Goal: Task Accomplishment & Management: Use online tool/utility

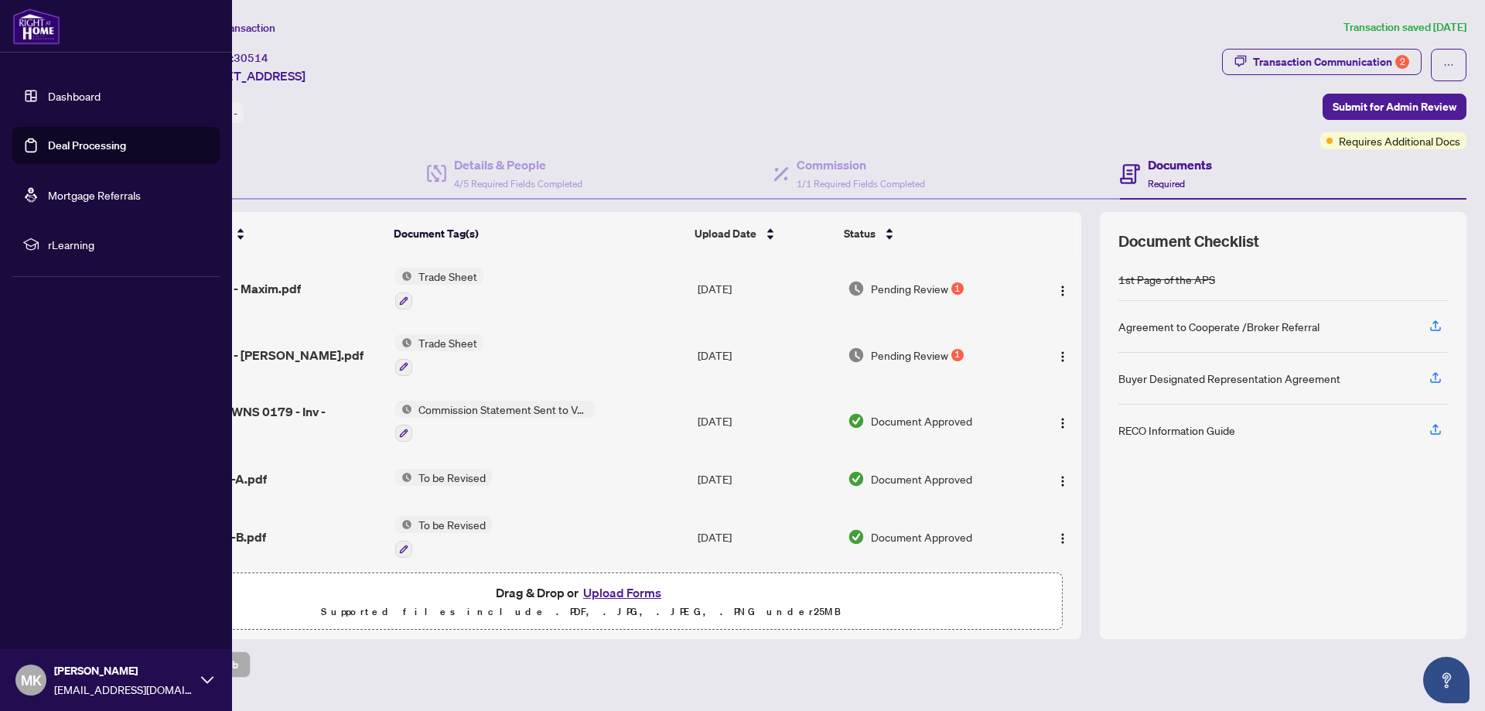
click at [57, 89] on link "Dashboard" at bounding box center [74, 96] width 53 height 14
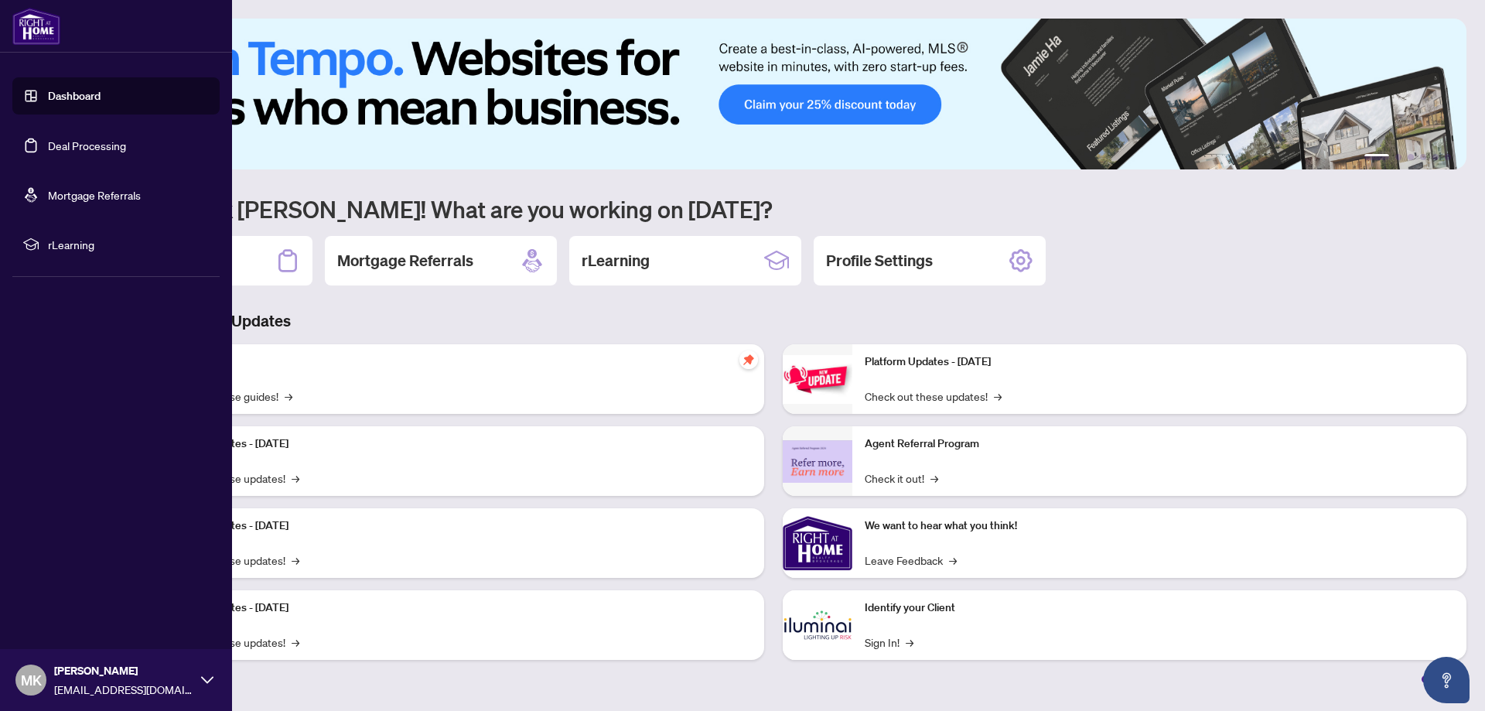
click at [73, 145] on link "Deal Processing" at bounding box center [87, 145] width 78 height 14
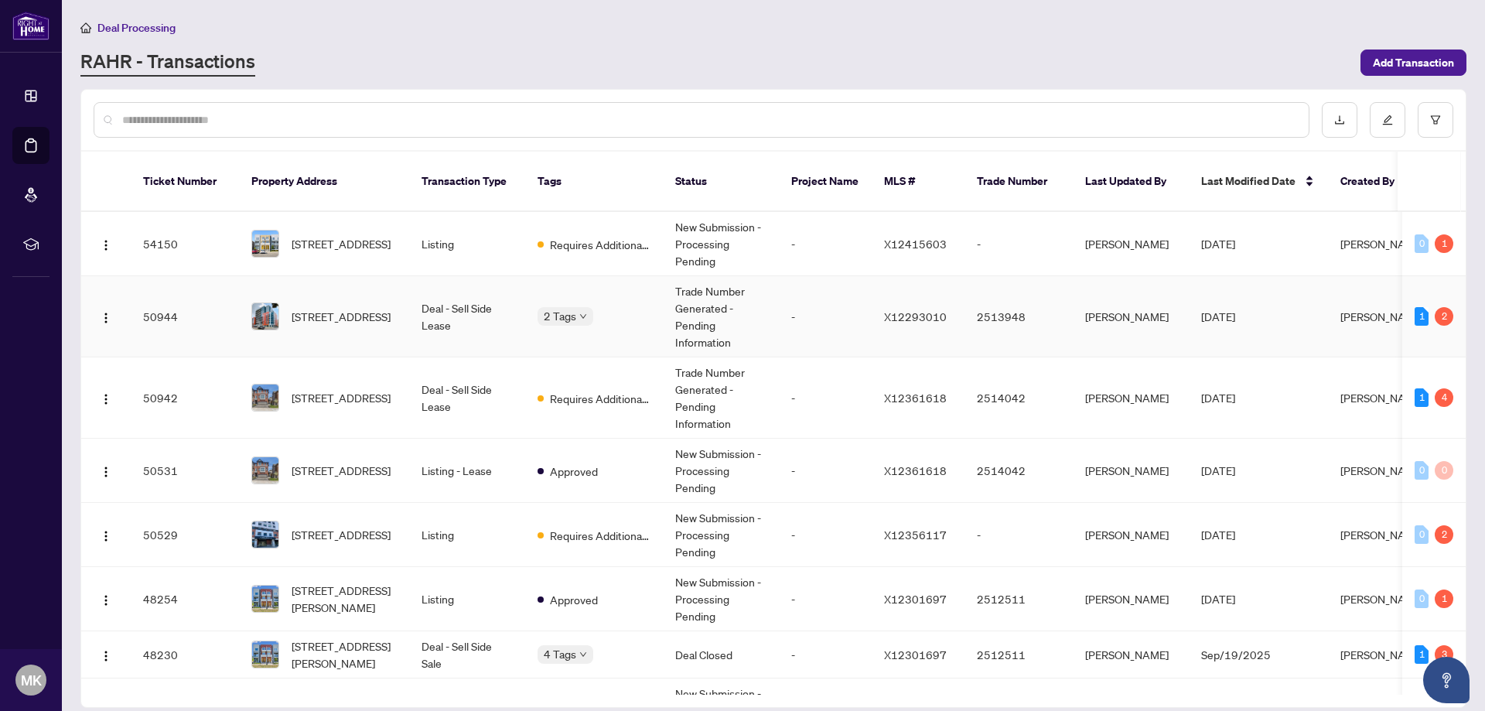
click at [310, 308] on span "[STREET_ADDRESS]" at bounding box center [341, 316] width 99 height 17
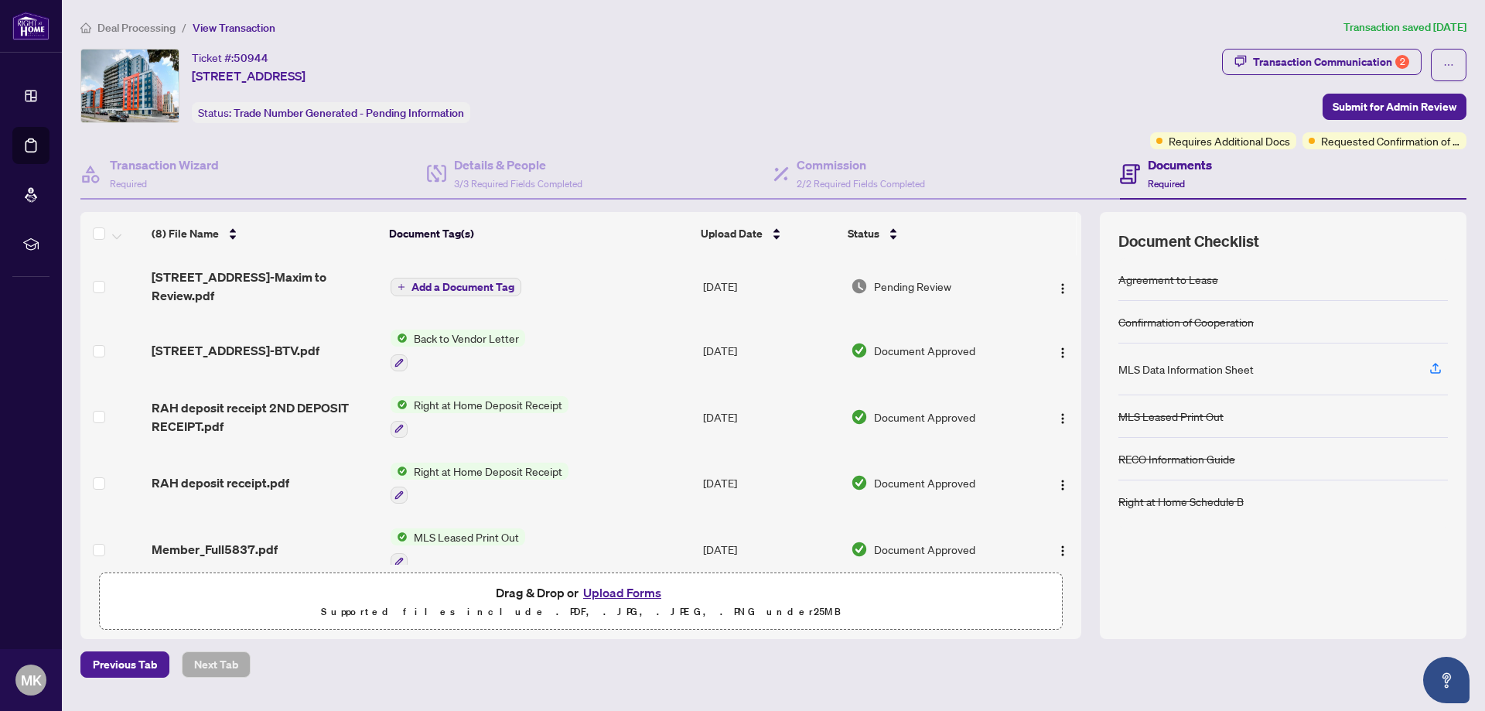
click at [289, 351] on span "258B Sunview St 2317-BTV.pdf" at bounding box center [236, 350] width 168 height 19
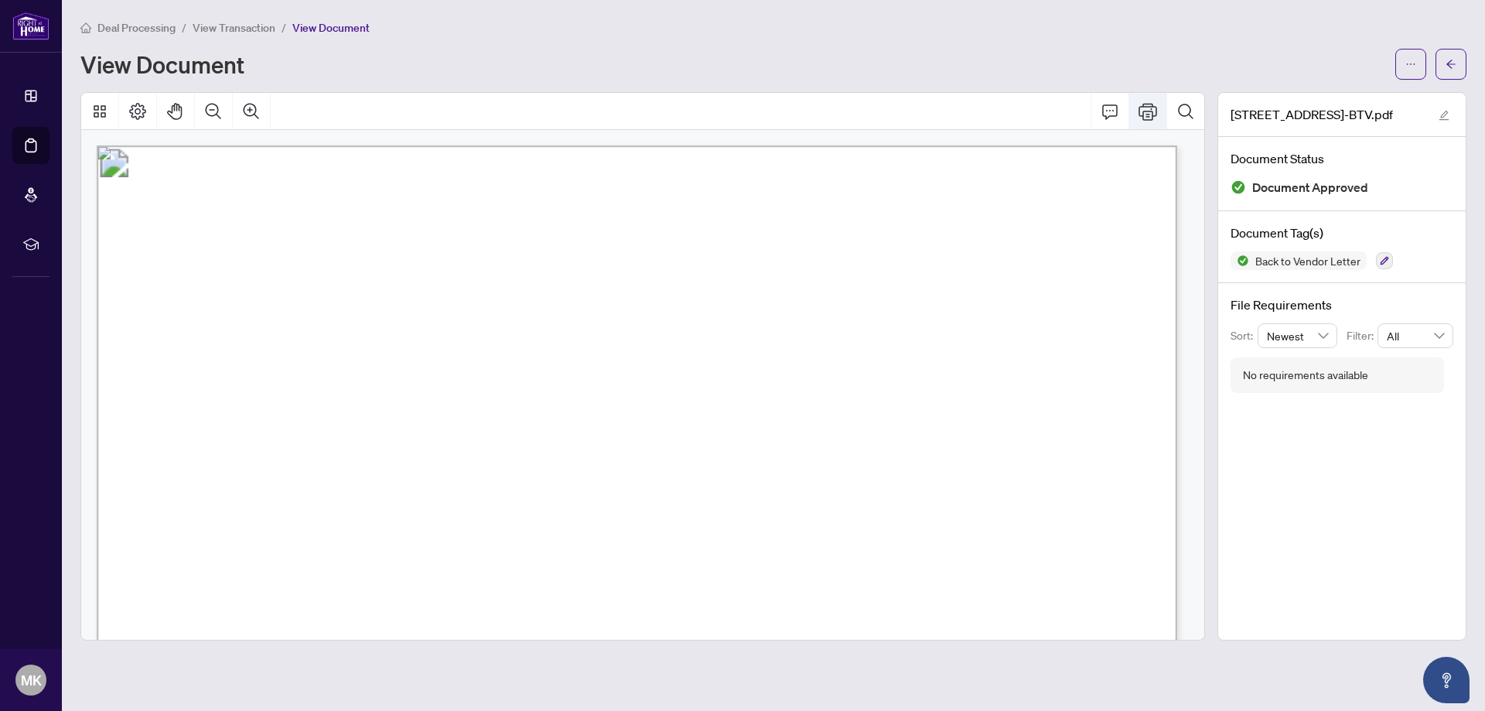
click at [1145, 109] on icon "Print" at bounding box center [1147, 111] width 19 height 19
click at [1455, 58] on button "button" at bounding box center [1450, 64] width 31 height 31
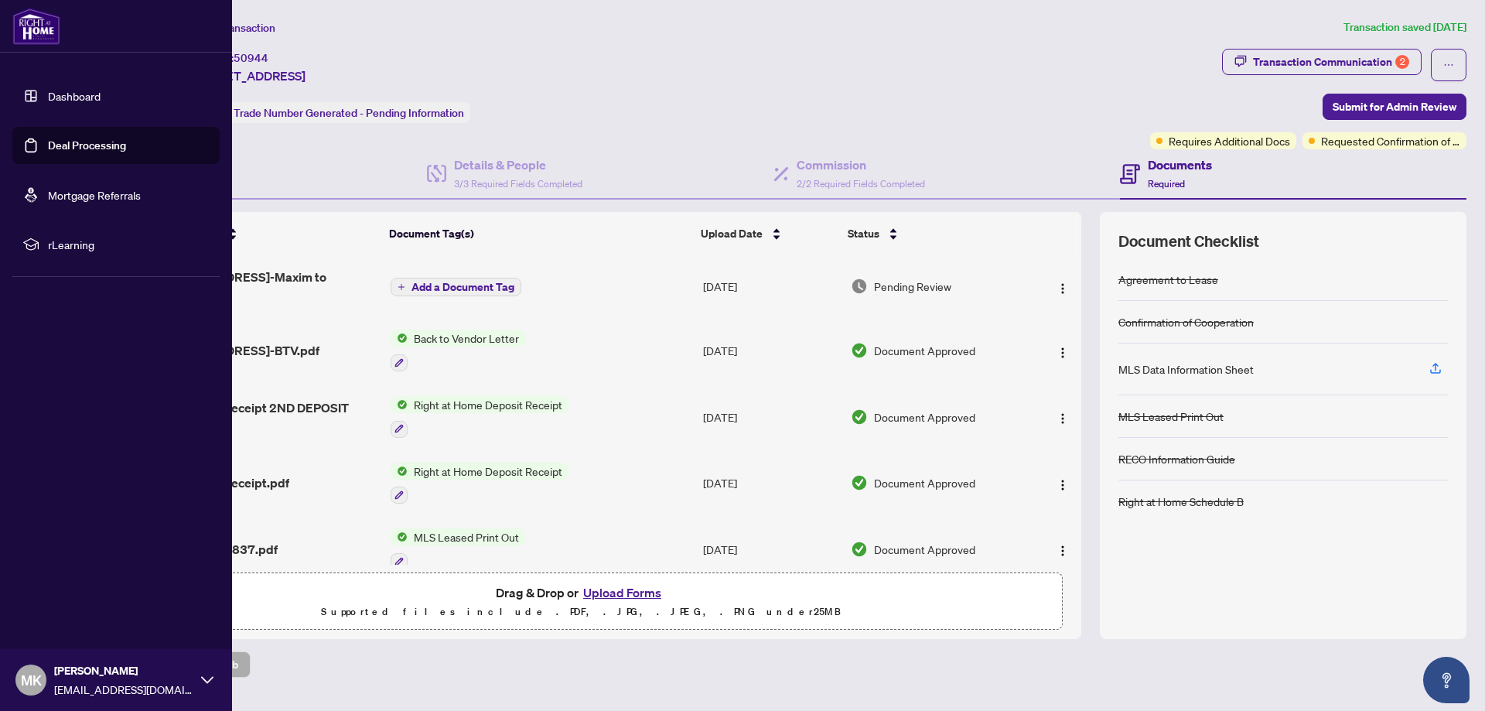
click at [48, 103] on link "Dashboard" at bounding box center [74, 96] width 53 height 14
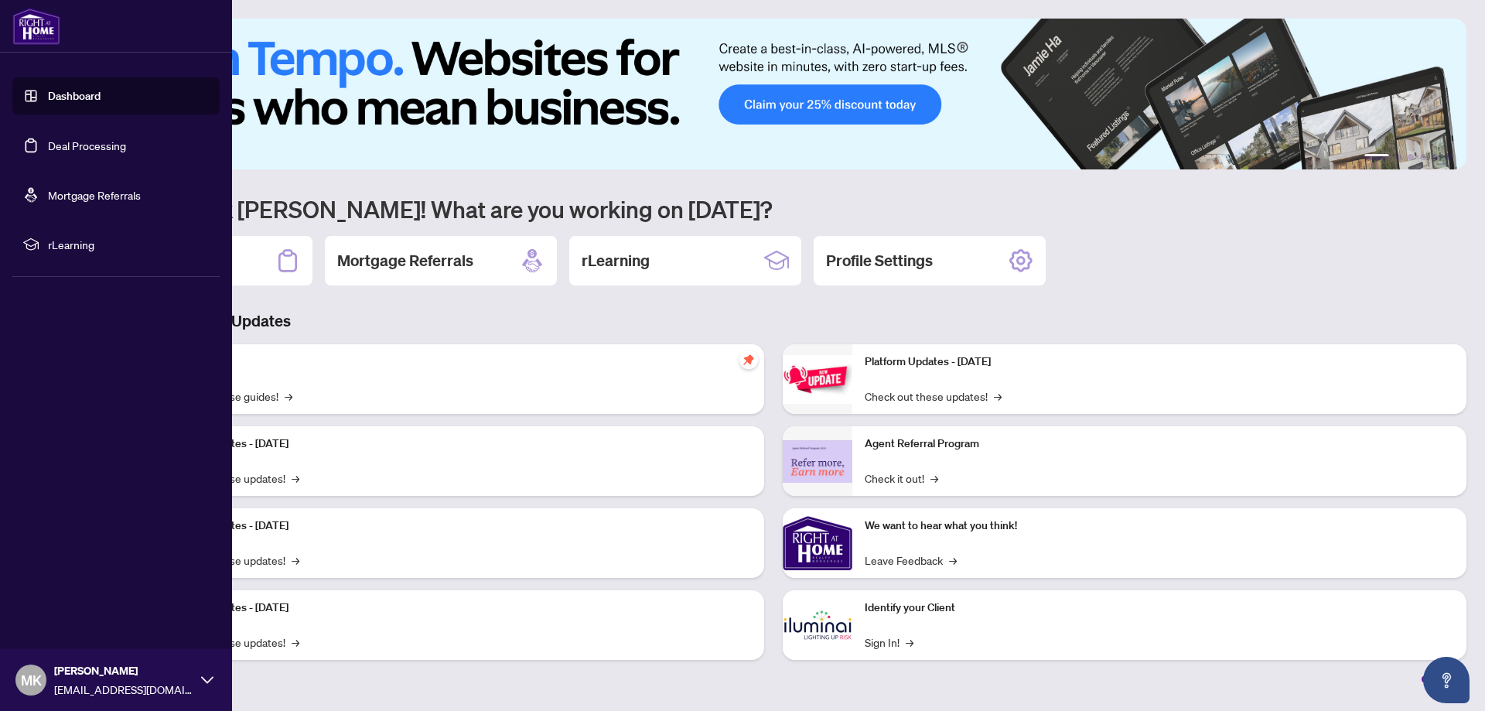
click at [74, 152] on link "Deal Processing" at bounding box center [87, 145] width 78 height 14
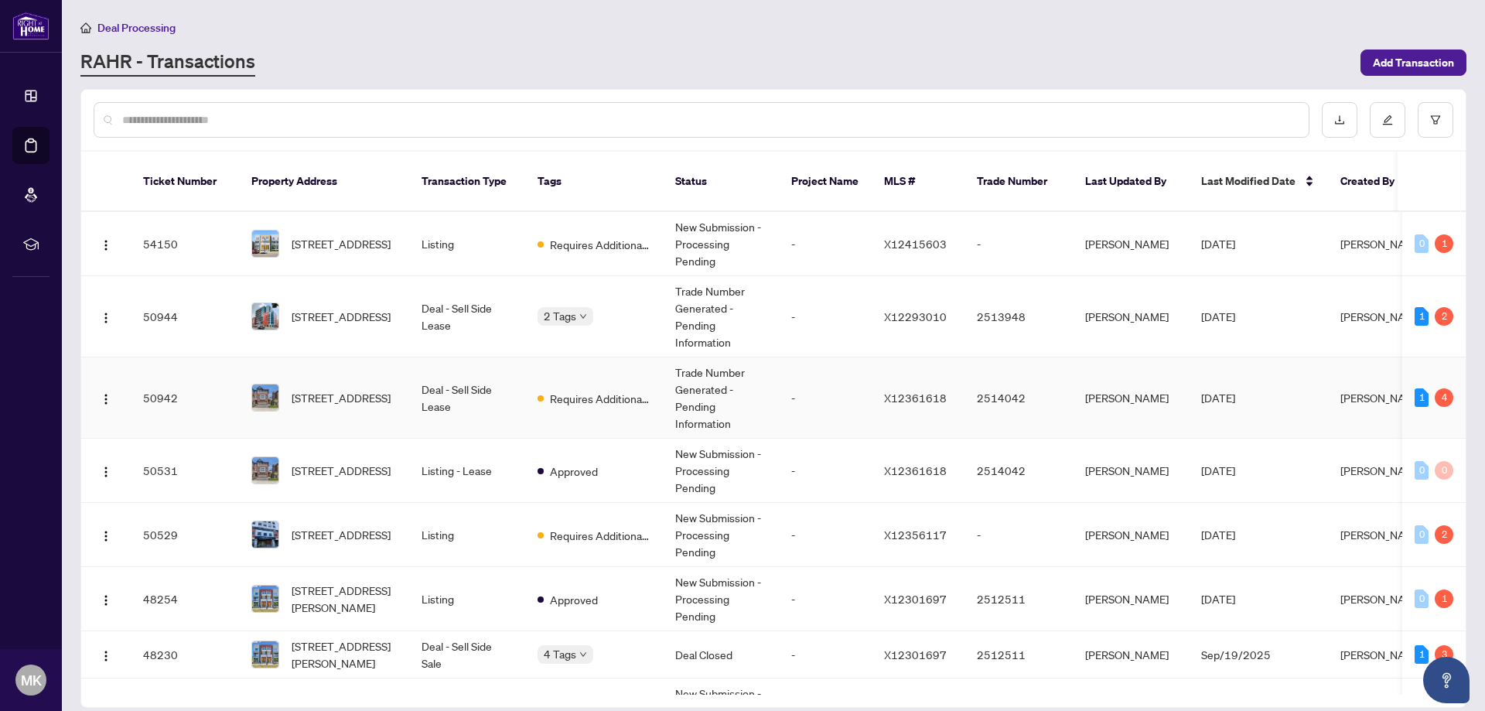
click at [340, 389] on span "[STREET_ADDRESS]" at bounding box center [341, 397] width 99 height 17
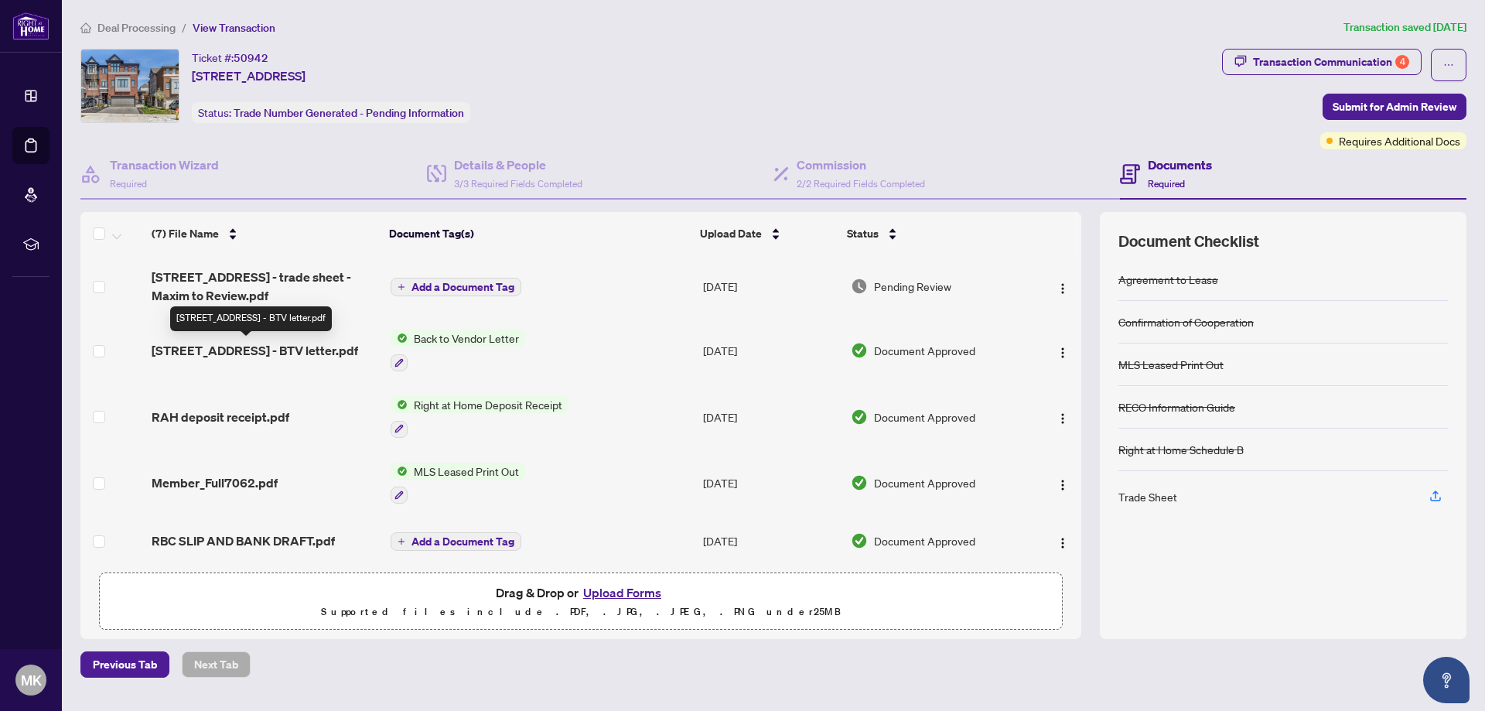
click at [270, 343] on span "11 Ridgemount St - BTV letter.pdf" at bounding box center [255, 350] width 206 height 19
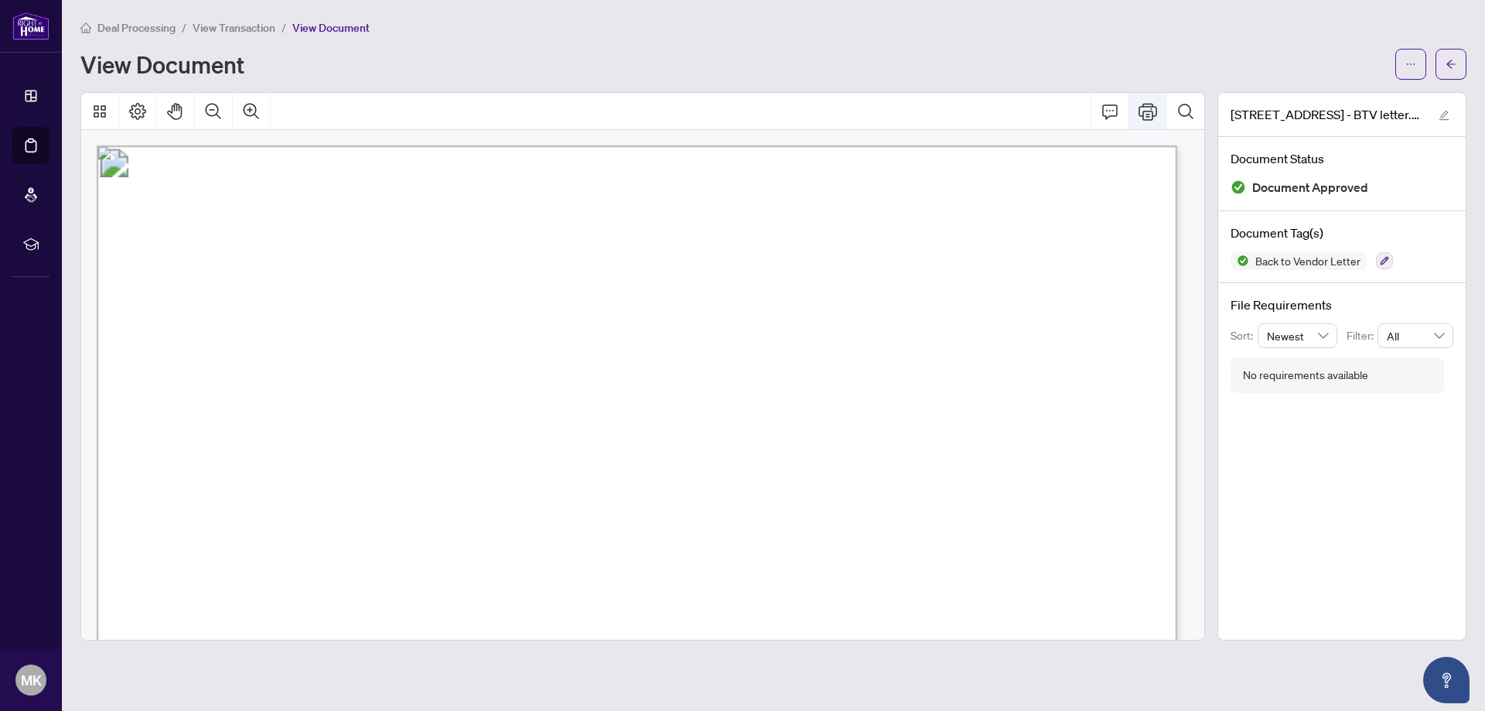
click at [1145, 107] on icon "Print" at bounding box center [1147, 111] width 19 height 19
click at [1452, 56] on span "button" at bounding box center [1450, 64] width 11 height 25
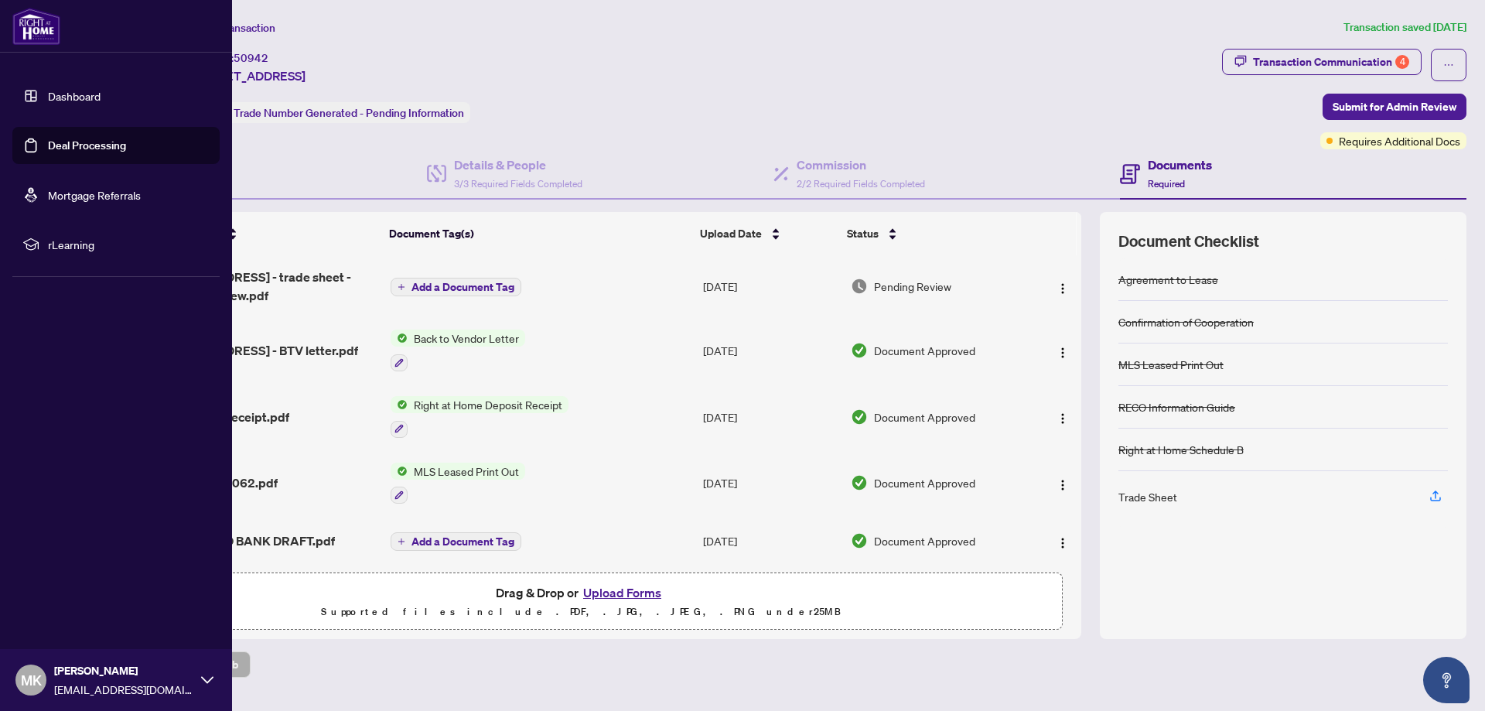
click at [48, 145] on link "Deal Processing" at bounding box center [87, 145] width 78 height 14
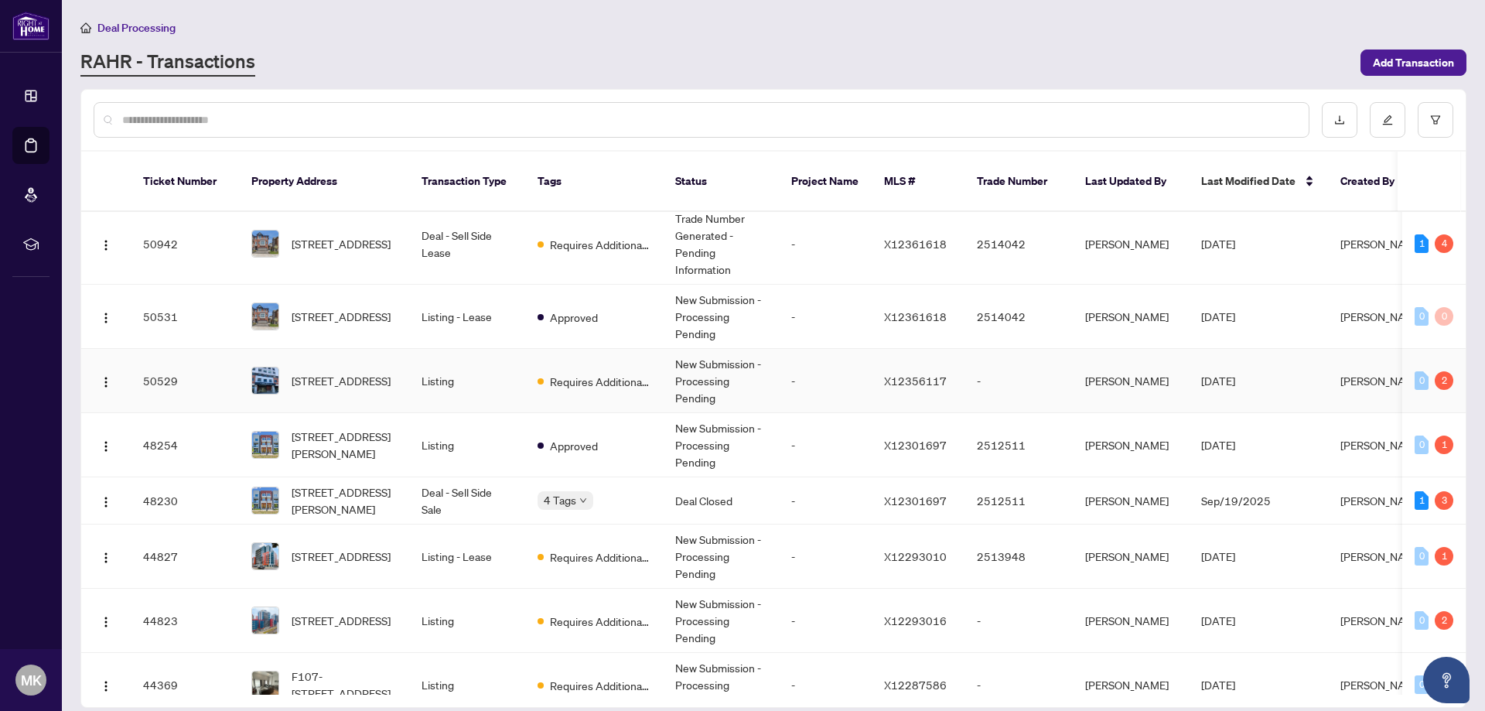
scroll to position [155, 0]
click at [324, 483] on span "[STREET_ADDRESS][PERSON_NAME]" at bounding box center [344, 500] width 105 height 34
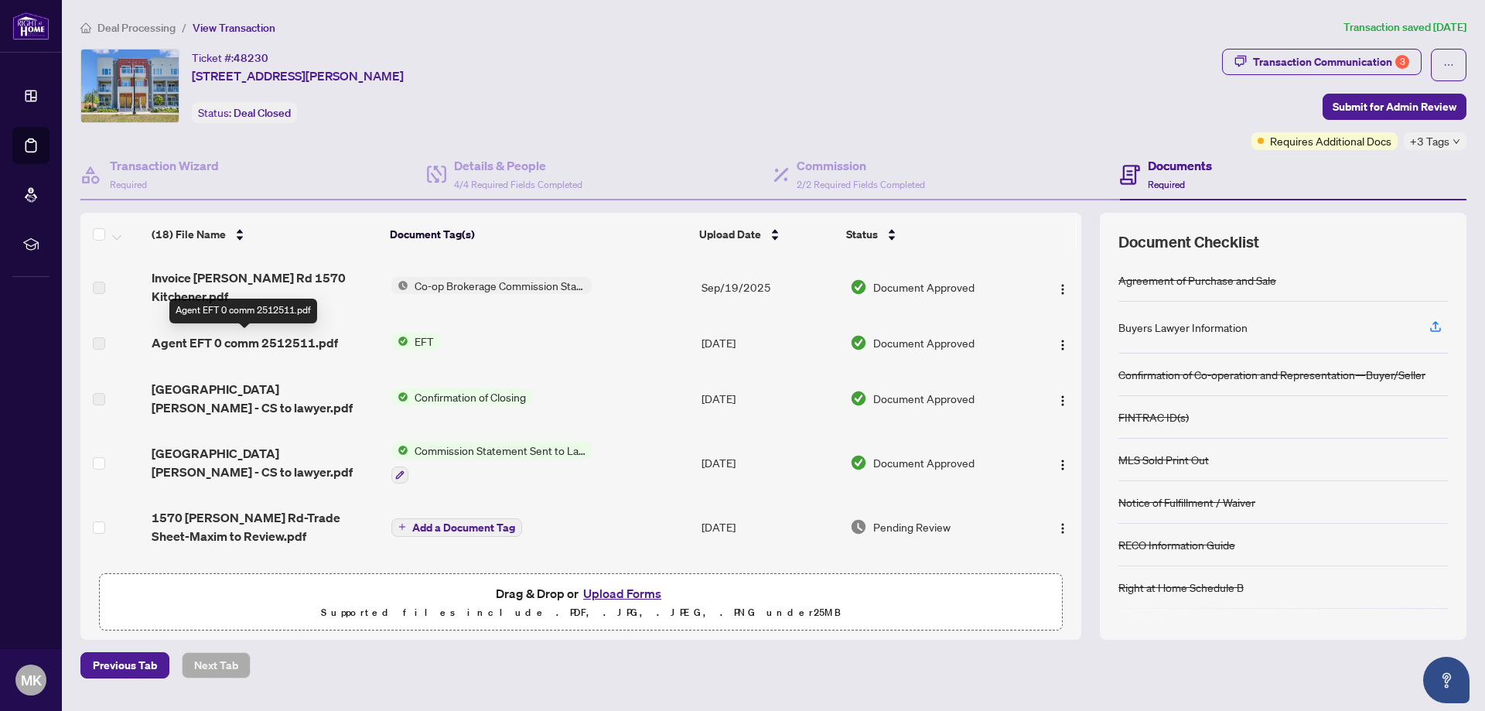
click at [287, 344] on span "Agent EFT 0 comm 2512511.pdf" at bounding box center [245, 342] width 186 height 19
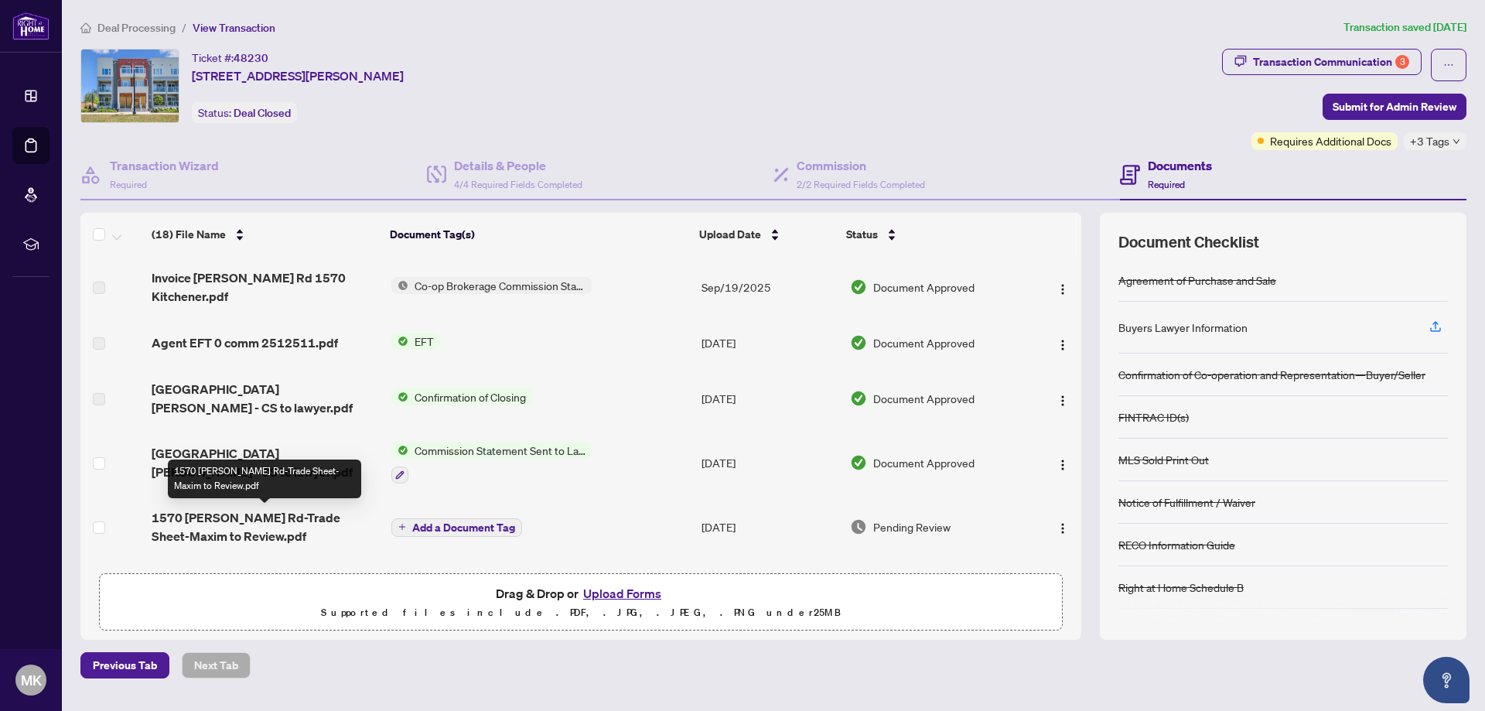
click at [248, 520] on span "1570 [PERSON_NAME] Rd-Trade Sheet-Maxim to Review.pdf" at bounding box center [265, 526] width 227 height 37
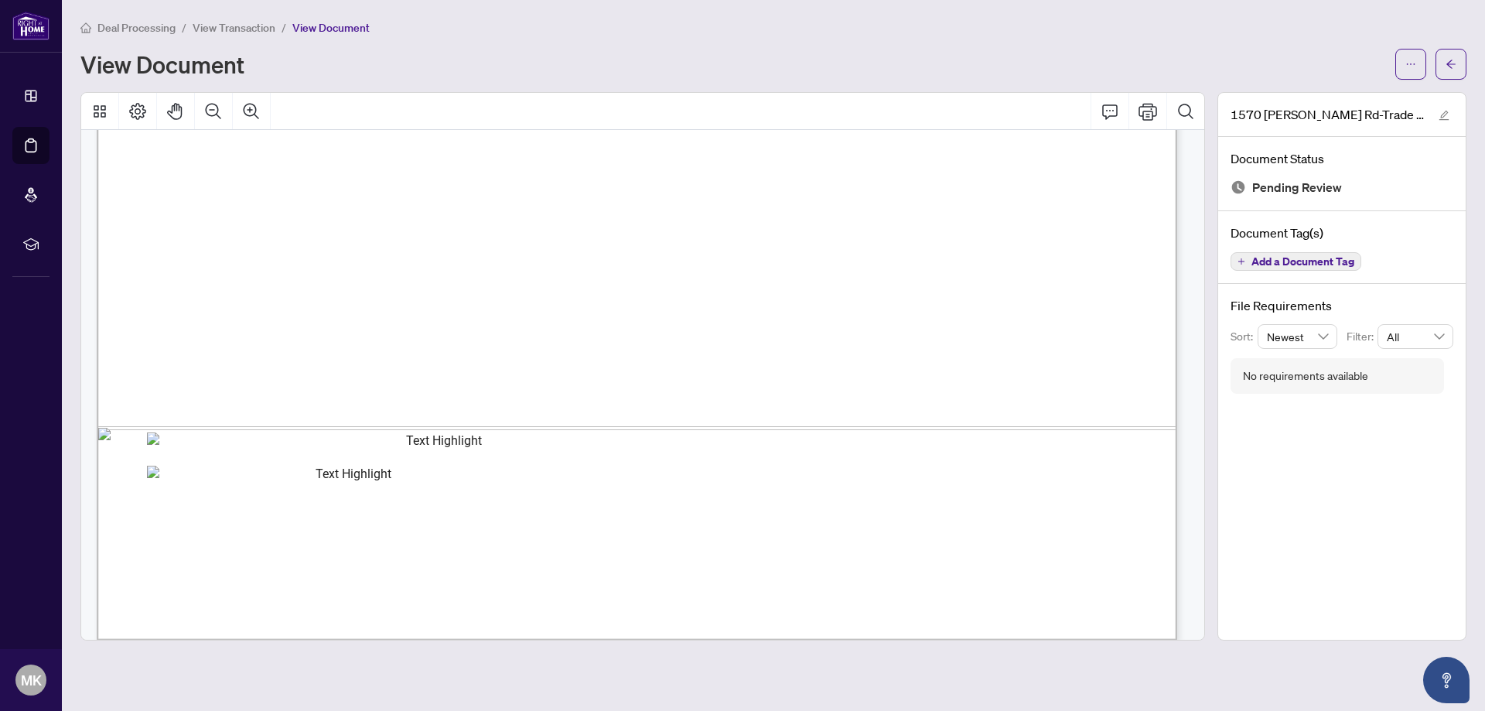
scroll to position [920, 0]
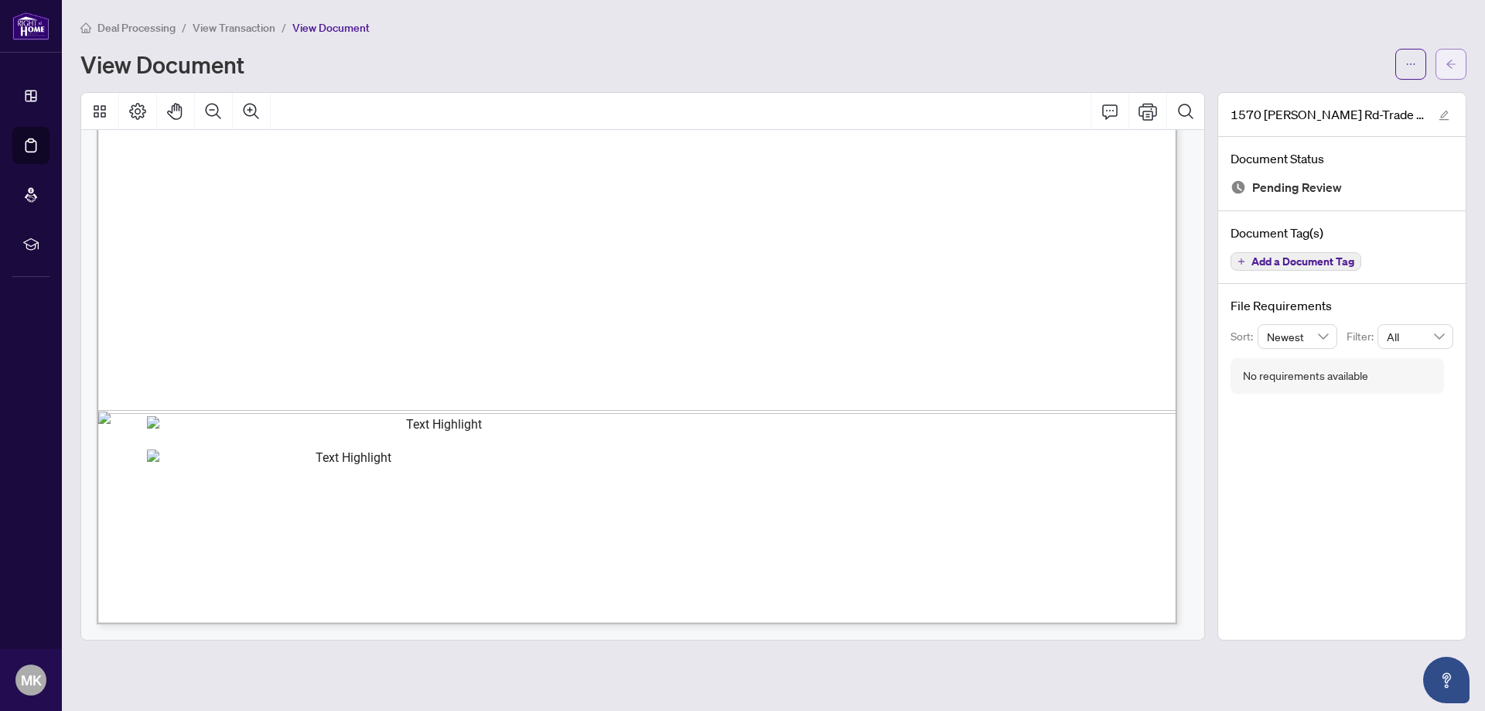
click at [1450, 70] on span "button" at bounding box center [1450, 64] width 11 height 25
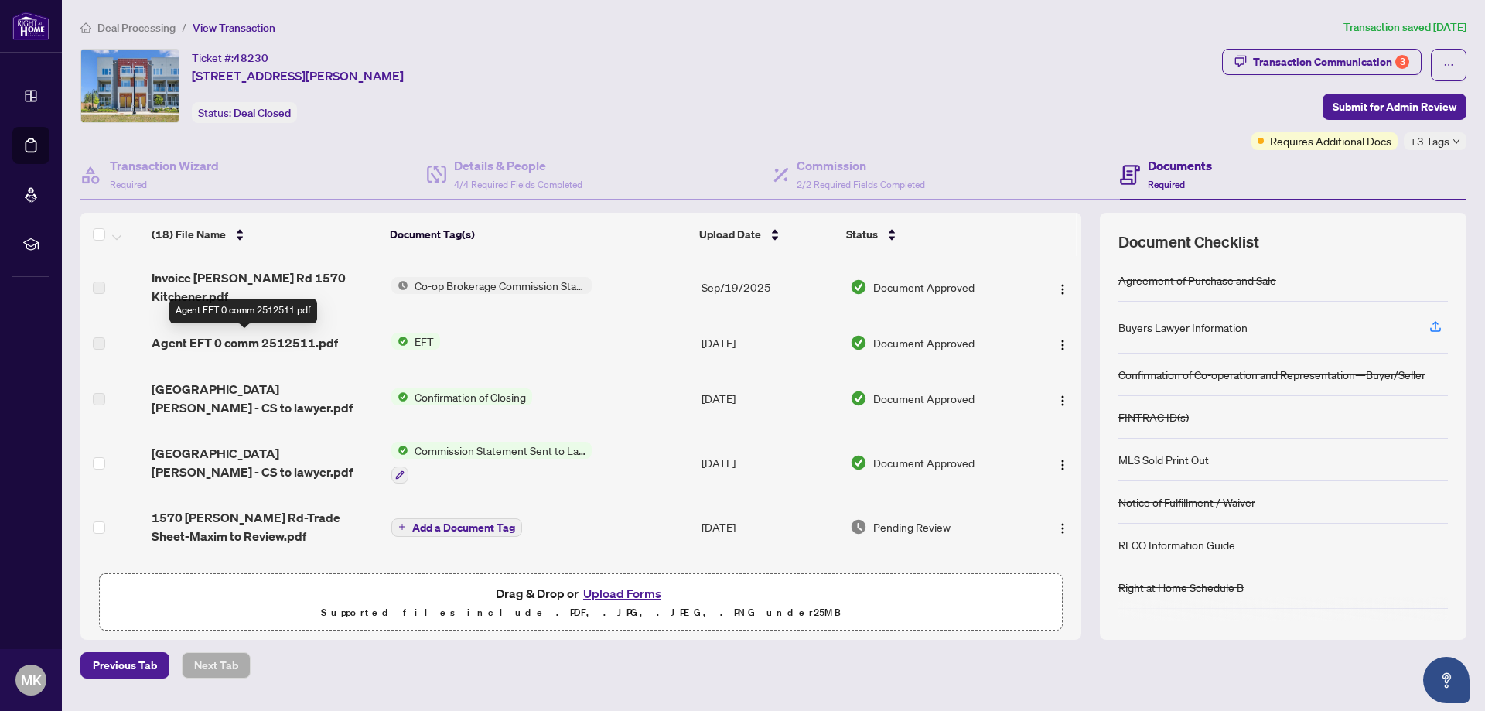
click at [285, 342] on span "Agent EFT 0 comm 2512511.pdf" at bounding box center [245, 342] width 186 height 19
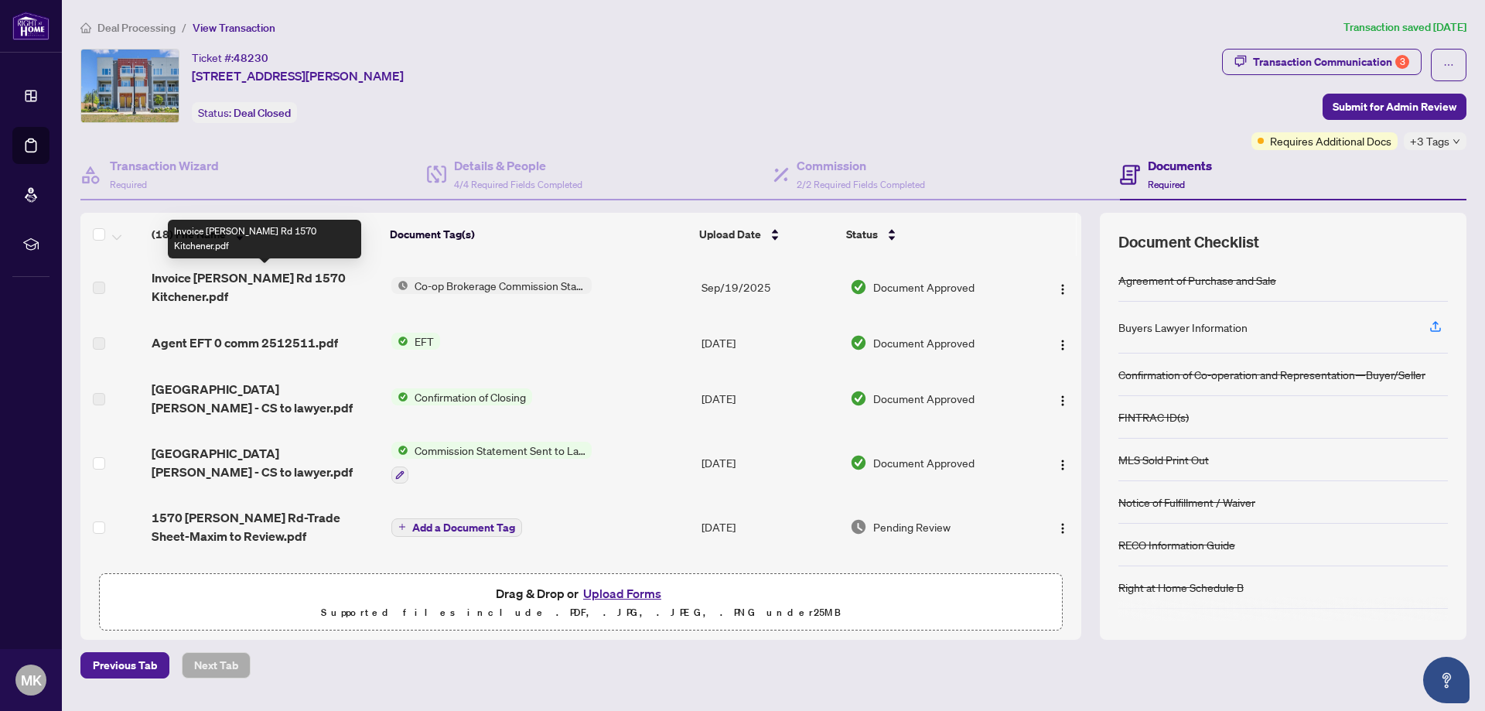
click at [260, 278] on span "Invoice [PERSON_NAME] Rd 1570 Kitchener.pdf" at bounding box center [265, 286] width 227 height 37
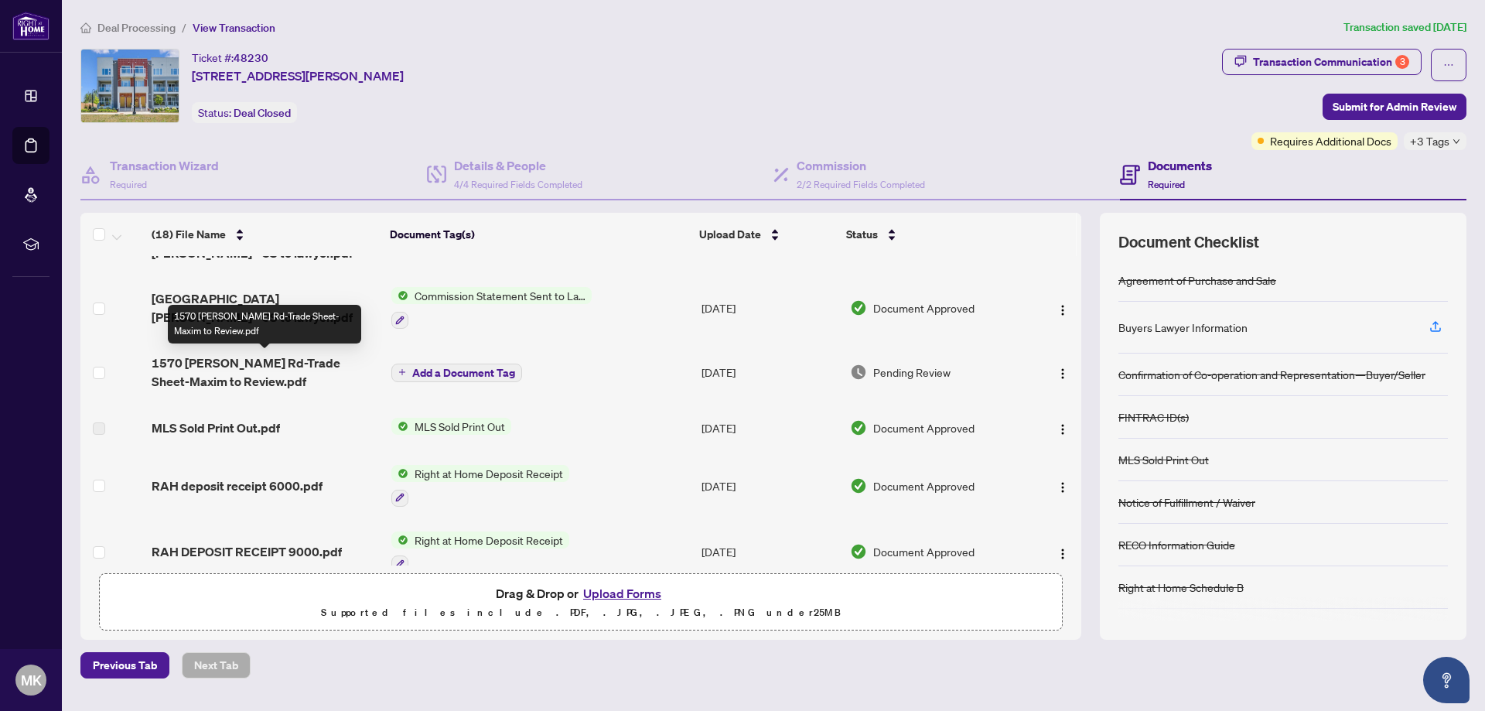
click at [266, 370] on span "1570 [PERSON_NAME] Rd-Trade Sheet-Maxim to Review.pdf" at bounding box center [265, 371] width 227 height 37
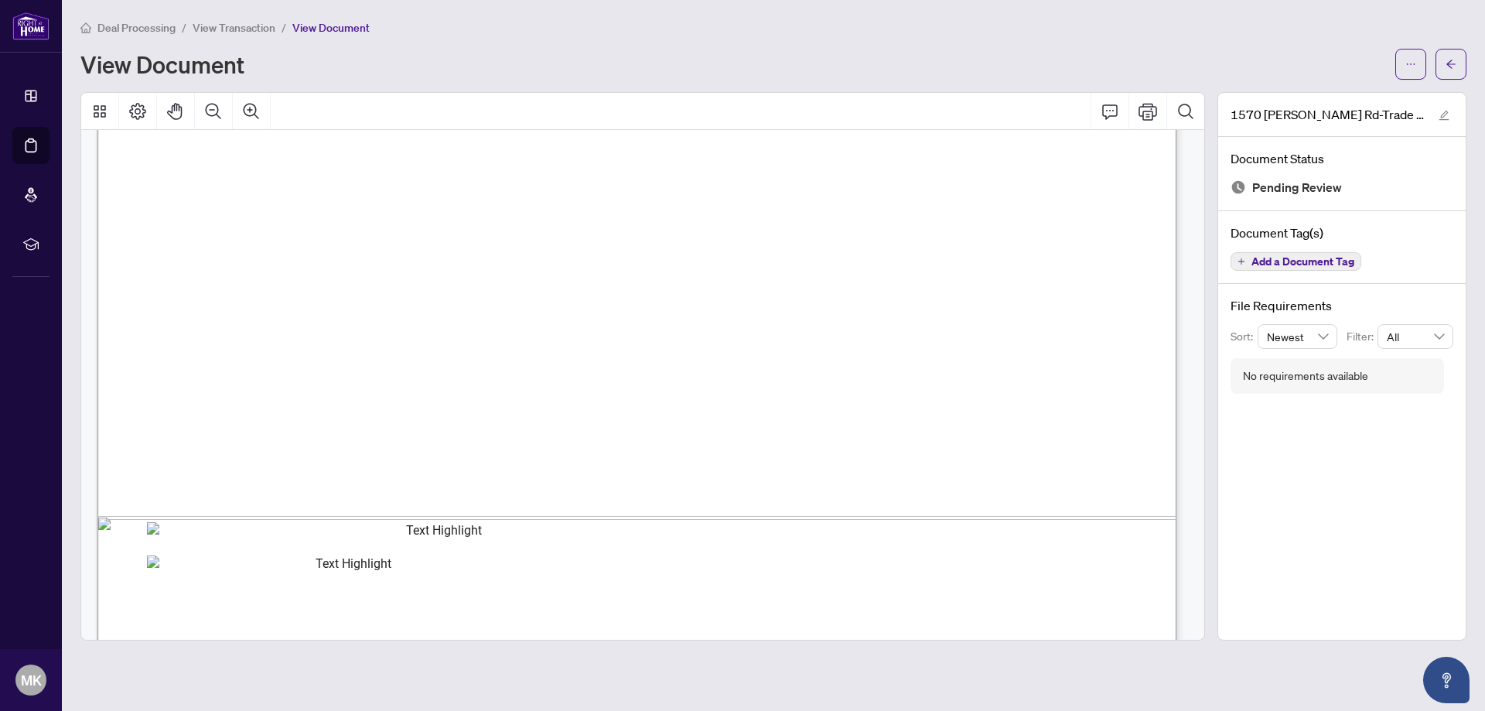
scroll to position [920, 0]
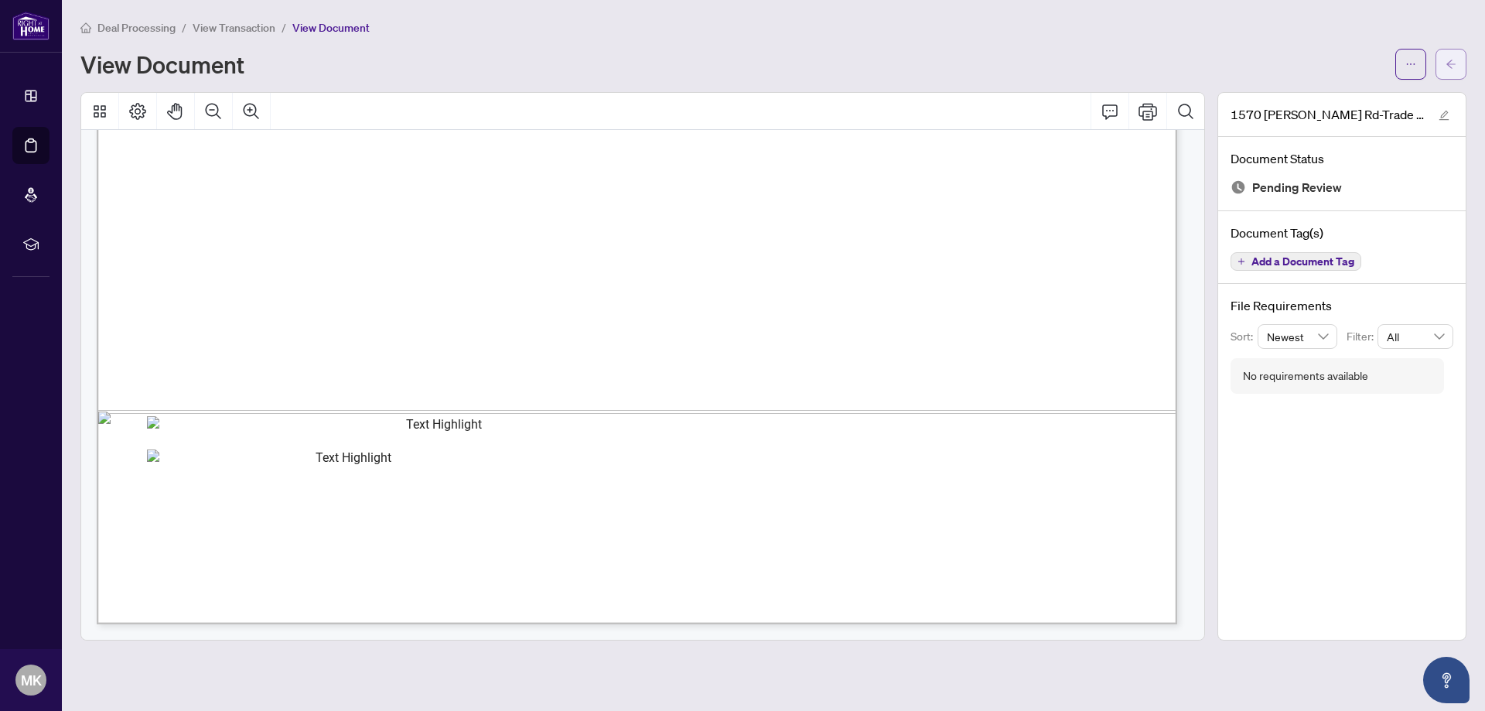
click at [1456, 59] on icon "arrow-left" at bounding box center [1450, 64] width 11 height 11
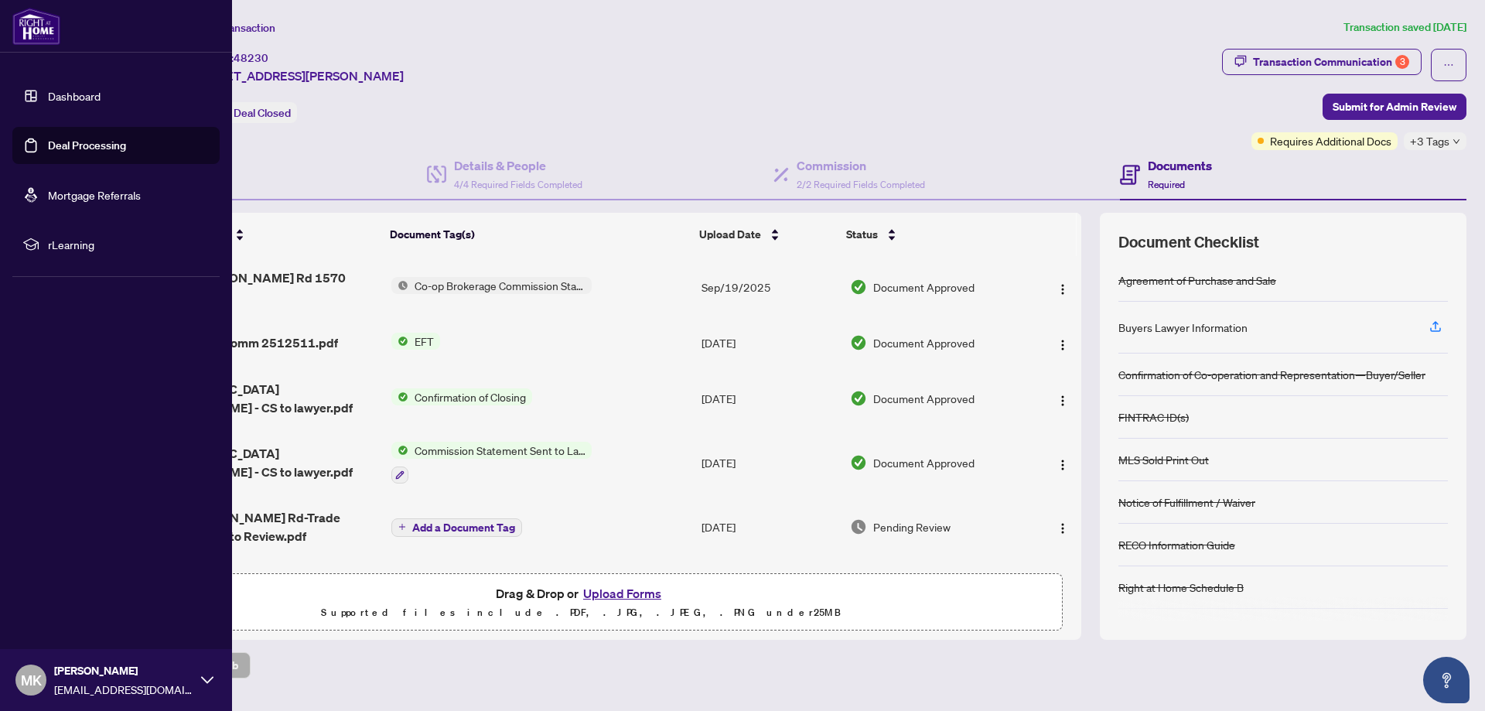
click at [48, 103] on link "Dashboard" at bounding box center [74, 96] width 53 height 14
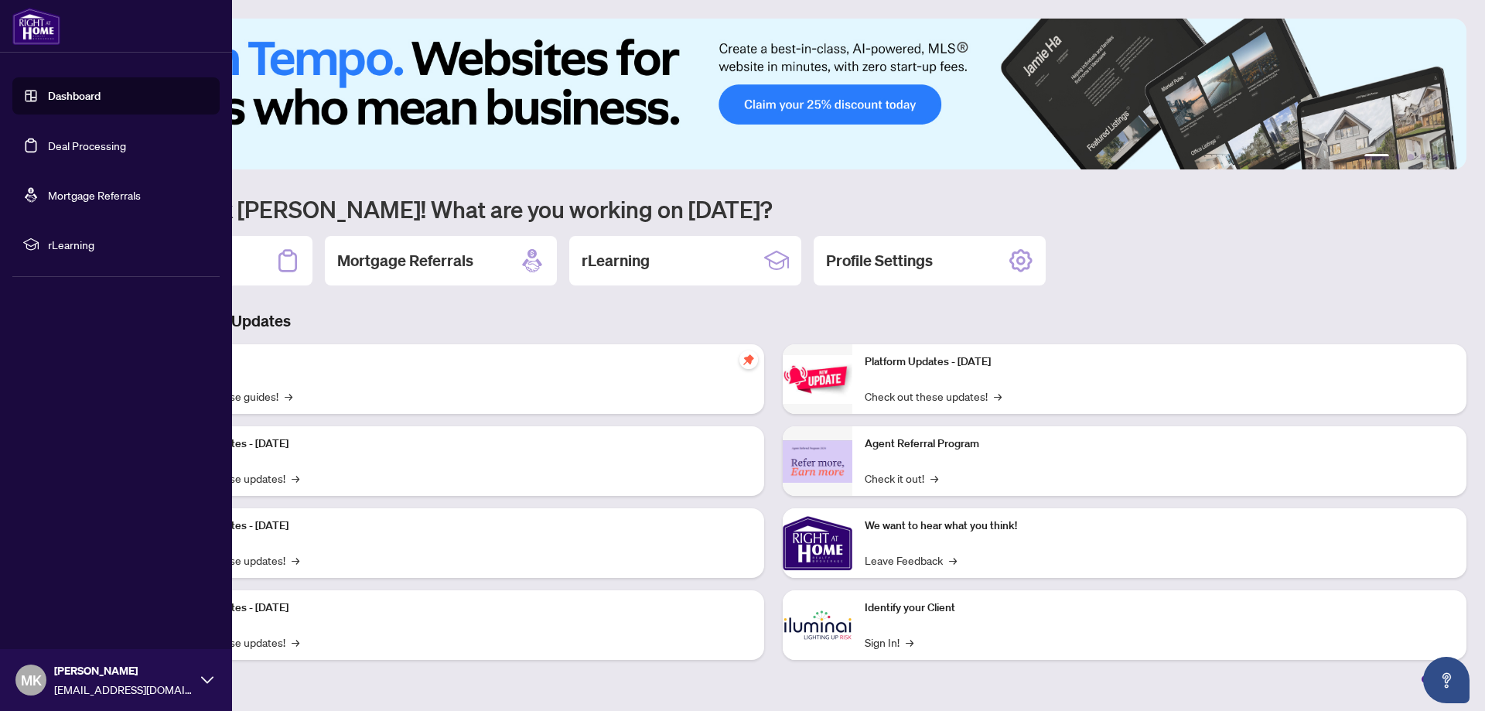
click at [91, 138] on link "Deal Processing" at bounding box center [87, 145] width 78 height 14
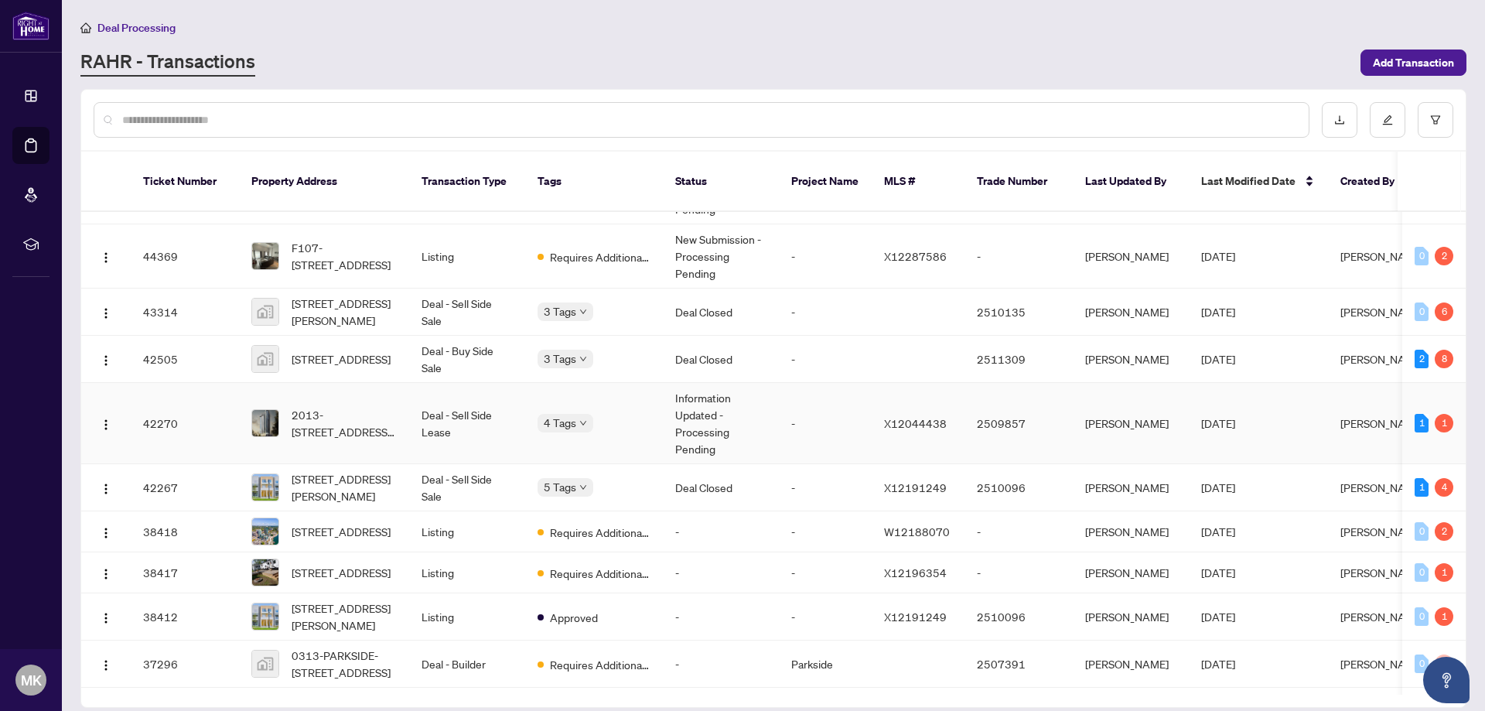
scroll to position [619, 0]
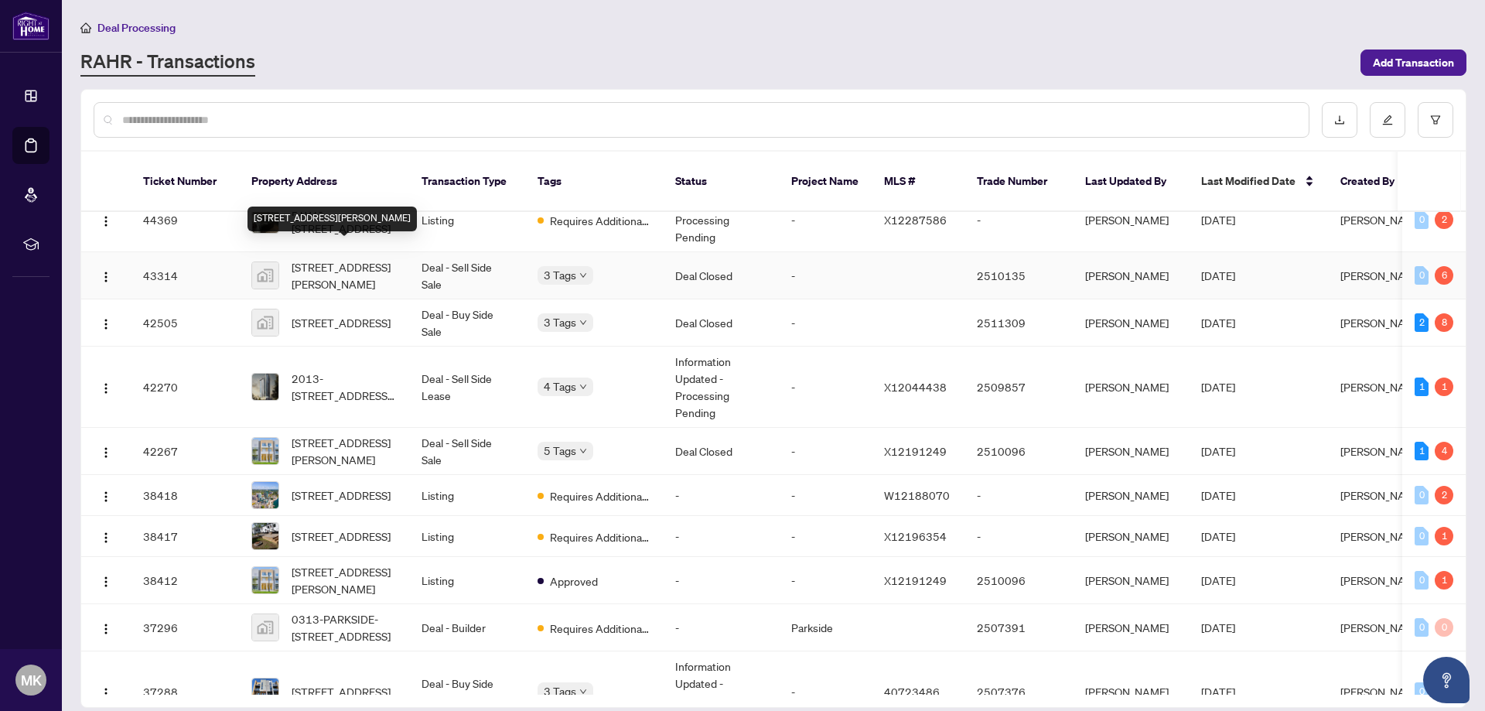
click at [322, 258] on span "[STREET_ADDRESS][PERSON_NAME]" at bounding box center [344, 275] width 105 height 34
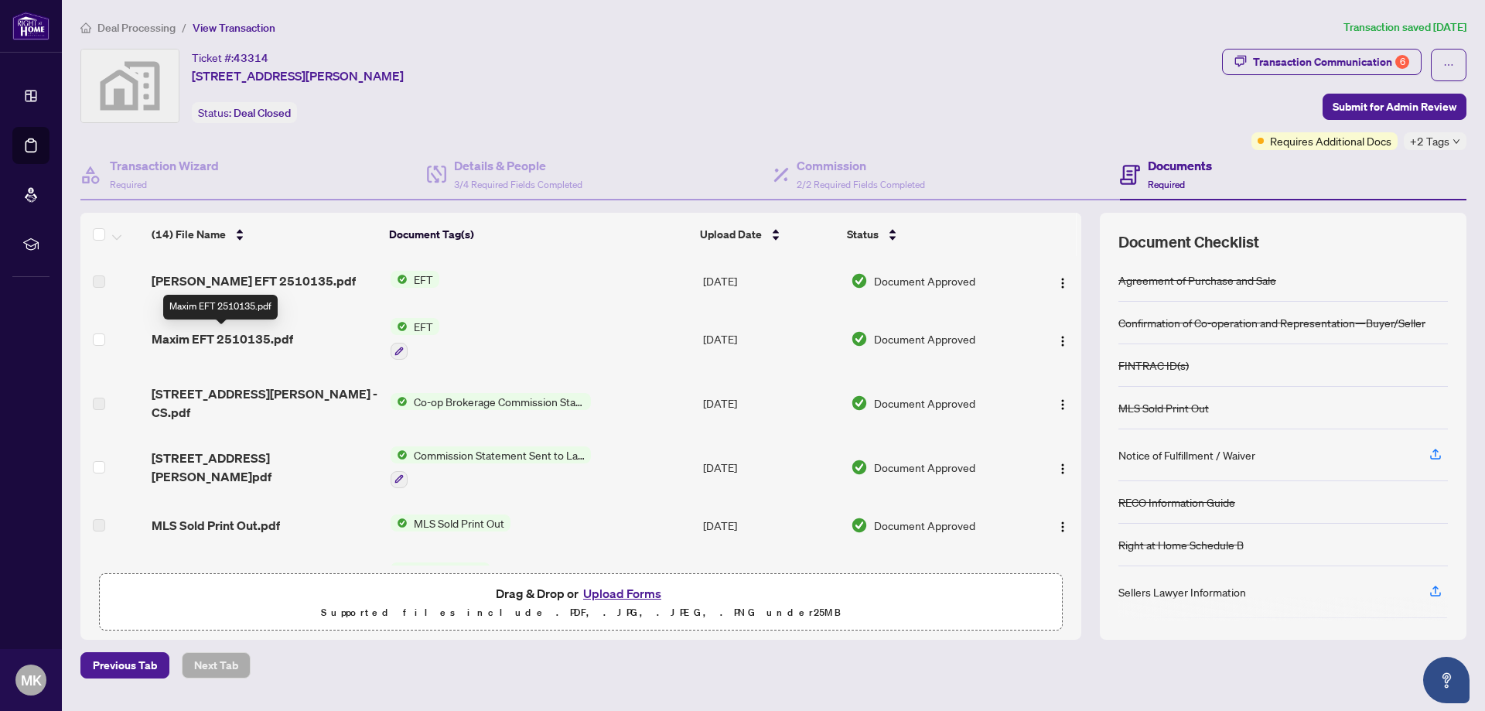
click at [221, 340] on span "Maxim EFT 2510135.pdf" at bounding box center [223, 338] width 142 height 19
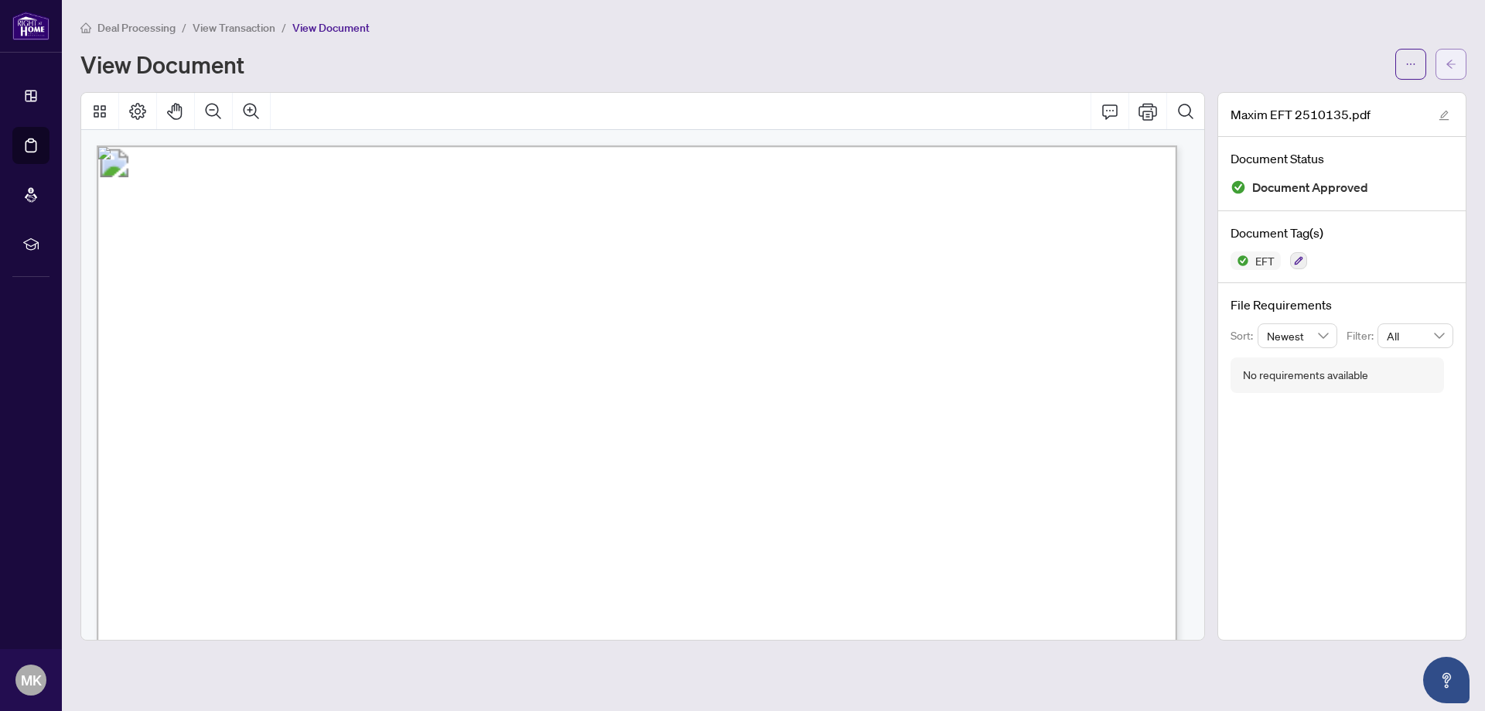
click at [1461, 61] on button "button" at bounding box center [1450, 64] width 31 height 31
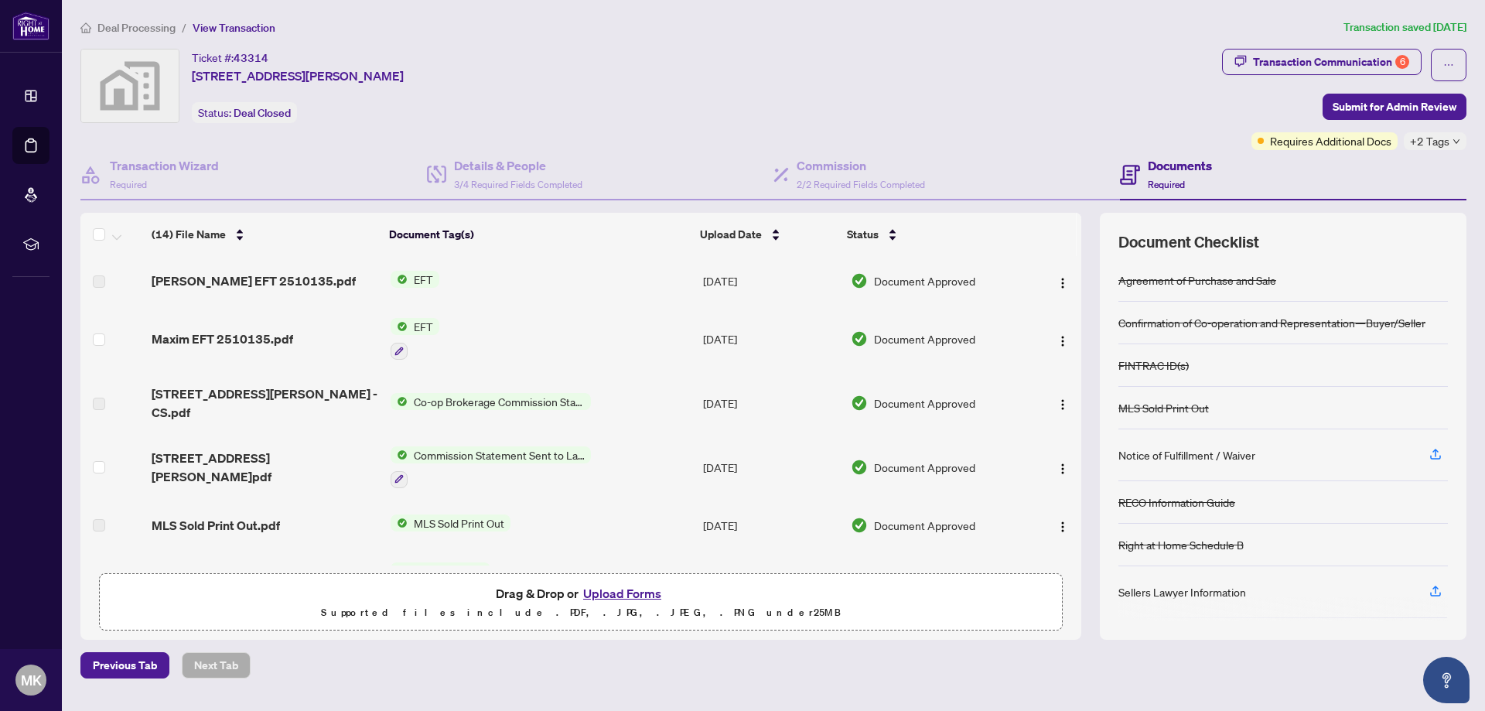
click at [237, 282] on span "Anastasia EFT 2510135.pdf" at bounding box center [254, 280] width 204 height 19
click at [237, 281] on span "Anastasia EFT 2510135.pdf" at bounding box center [254, 280] width 204 height 19
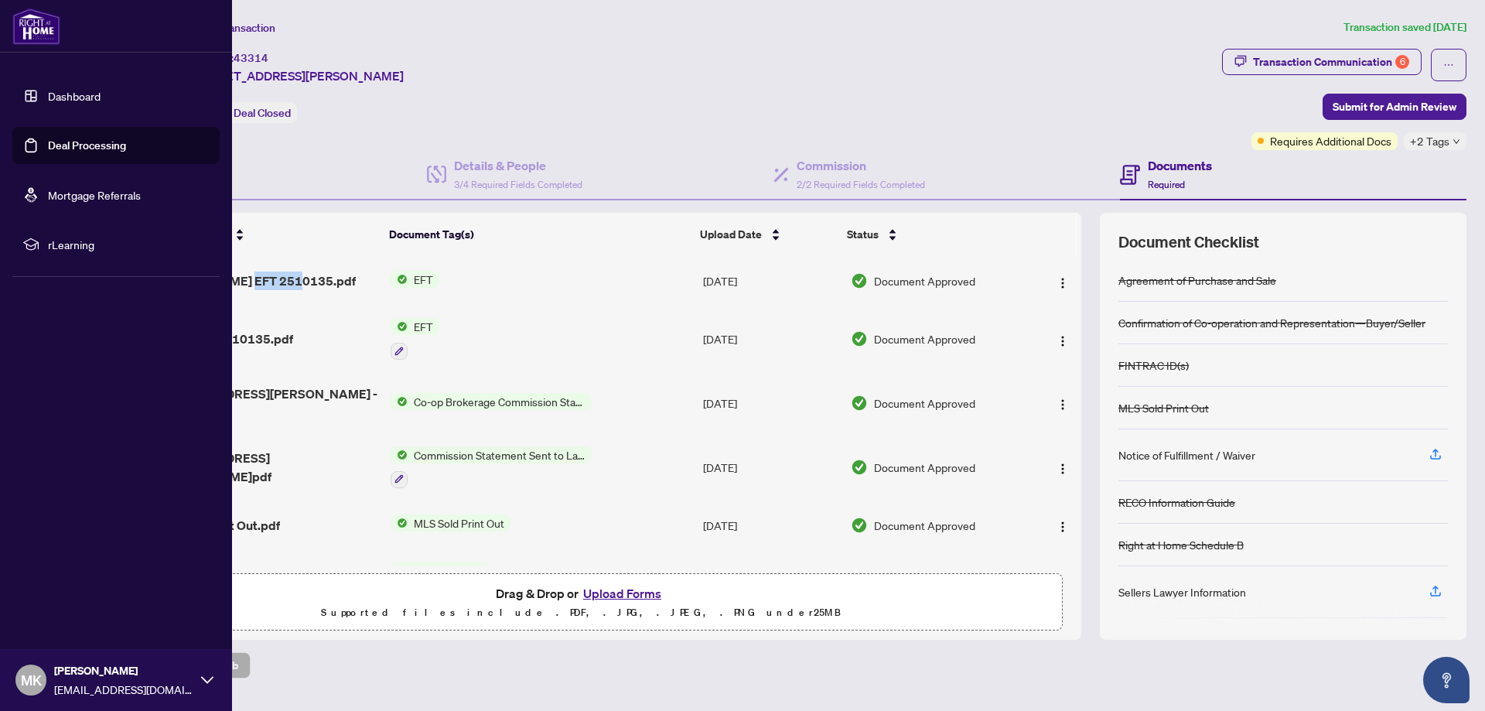
click at [66, 142] on link "Deal Processing" at bounding box center [87, 145] width 78 height 14
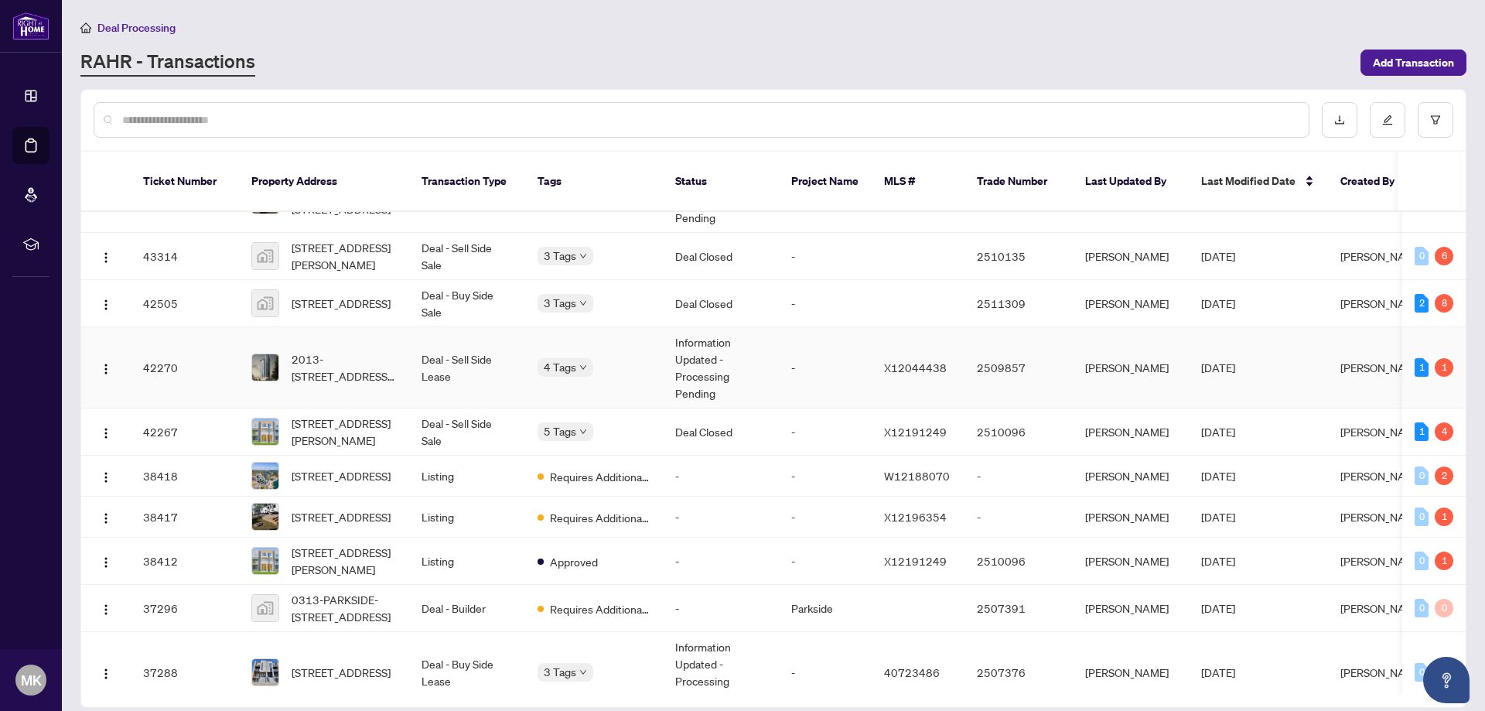
scroll to position [721, 0]
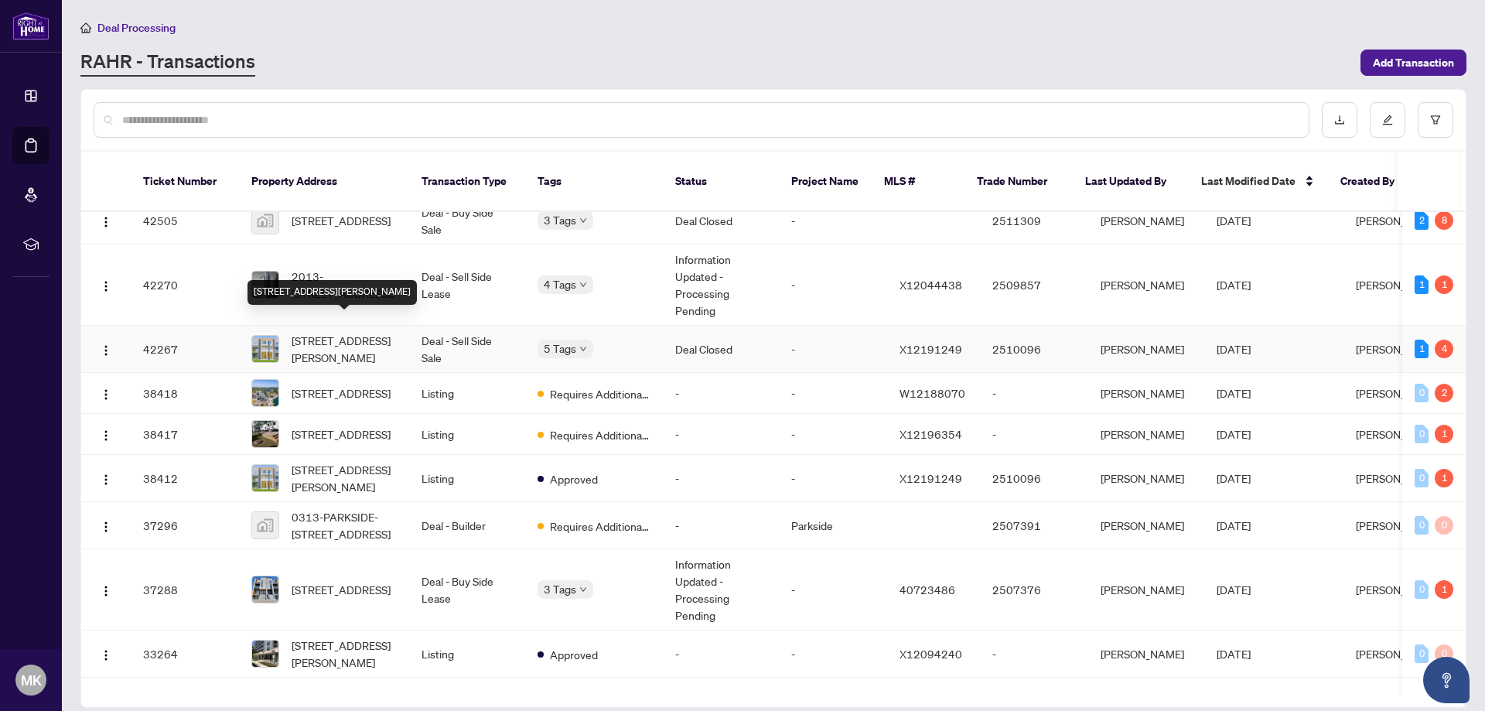
click at [314, 332] on span "[STREET_ADDRESS][PERSON_NAME]" at bounding box center [344, 349] width 105 height 34
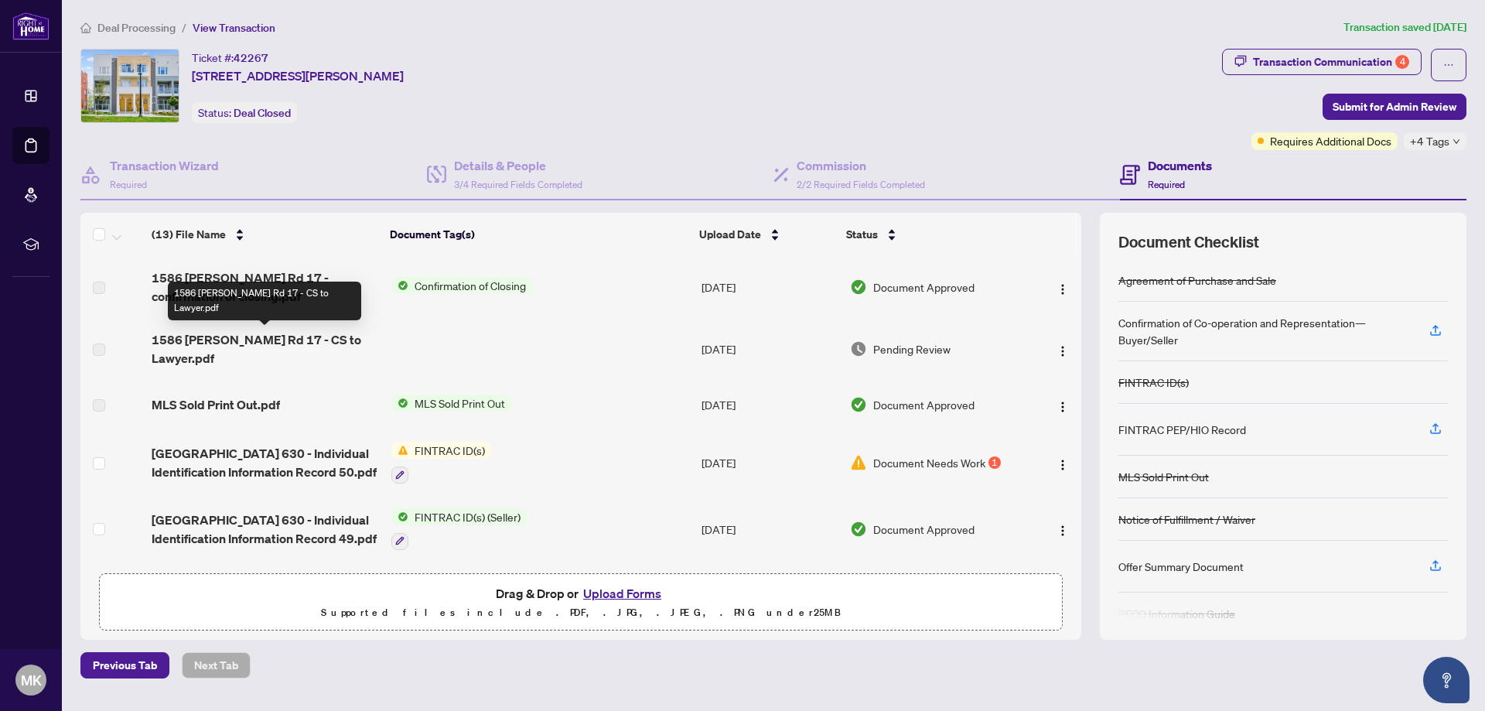
click at [251, 288] on div "1586 Fischer-Hallman Rd 17 - CS to Lawyer.pdf" at bounding box center [264, 301] width 193 height 39
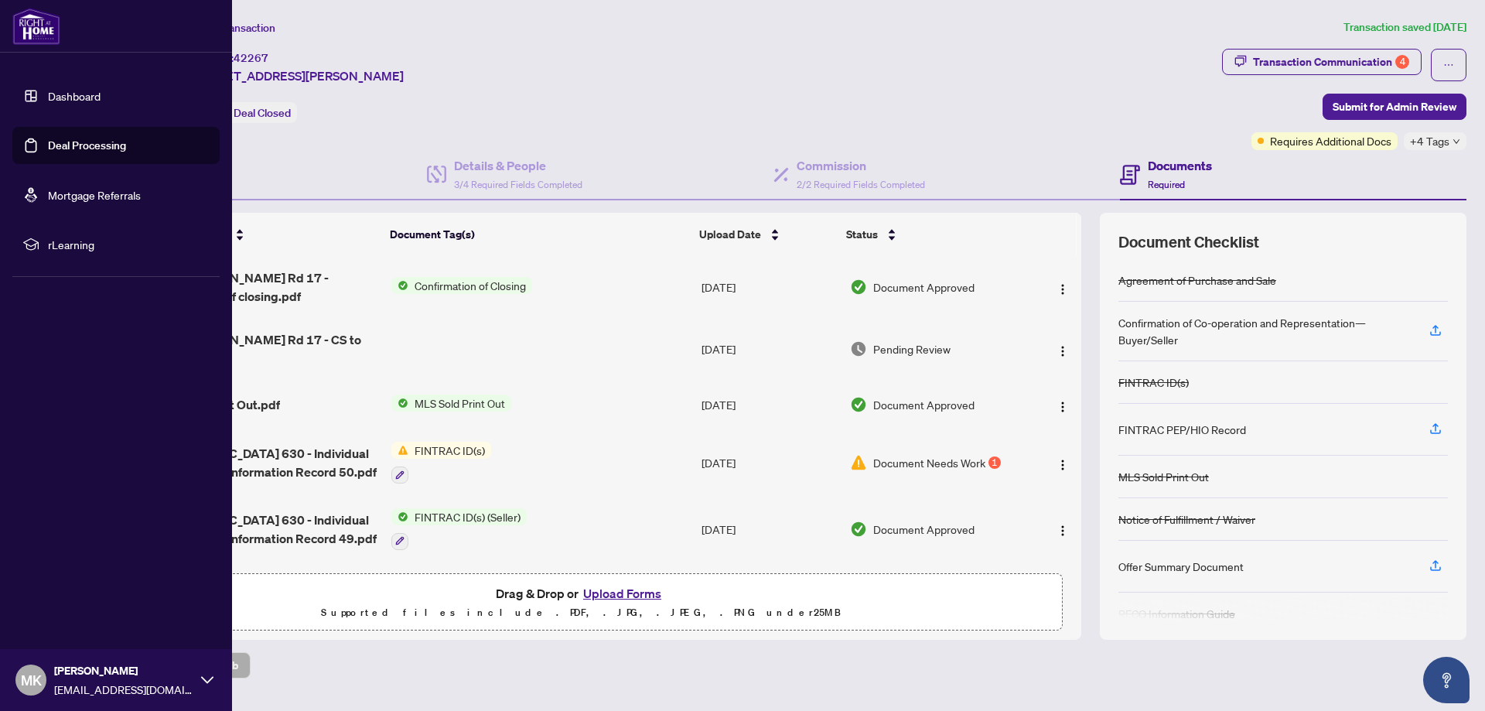
click at [73, 152] on link "Deal Processing" at bounding box center [87, 145] width 78 height 14
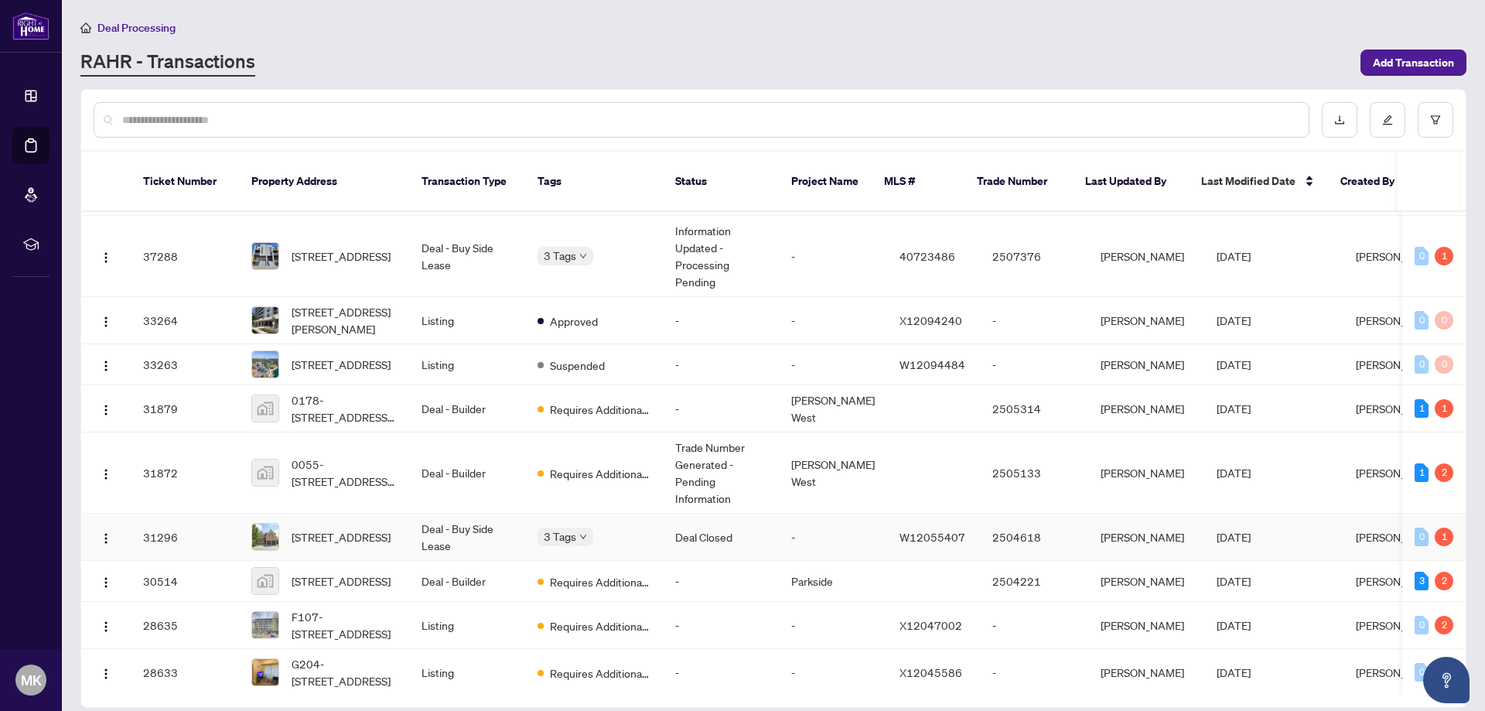
scroll to position [1185, 0]
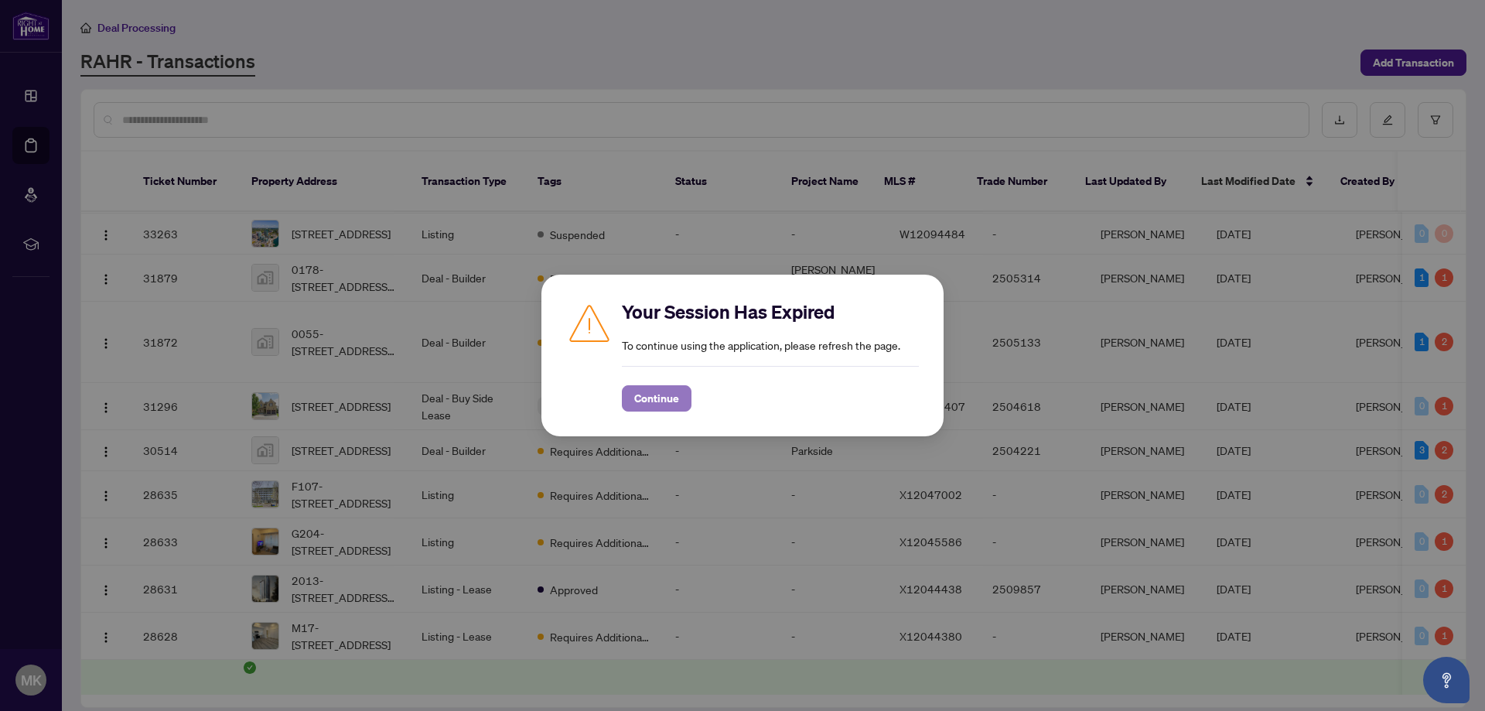
click at [655, 391] on span "Continue" at bounding box center [656, 398] width 45 height 25
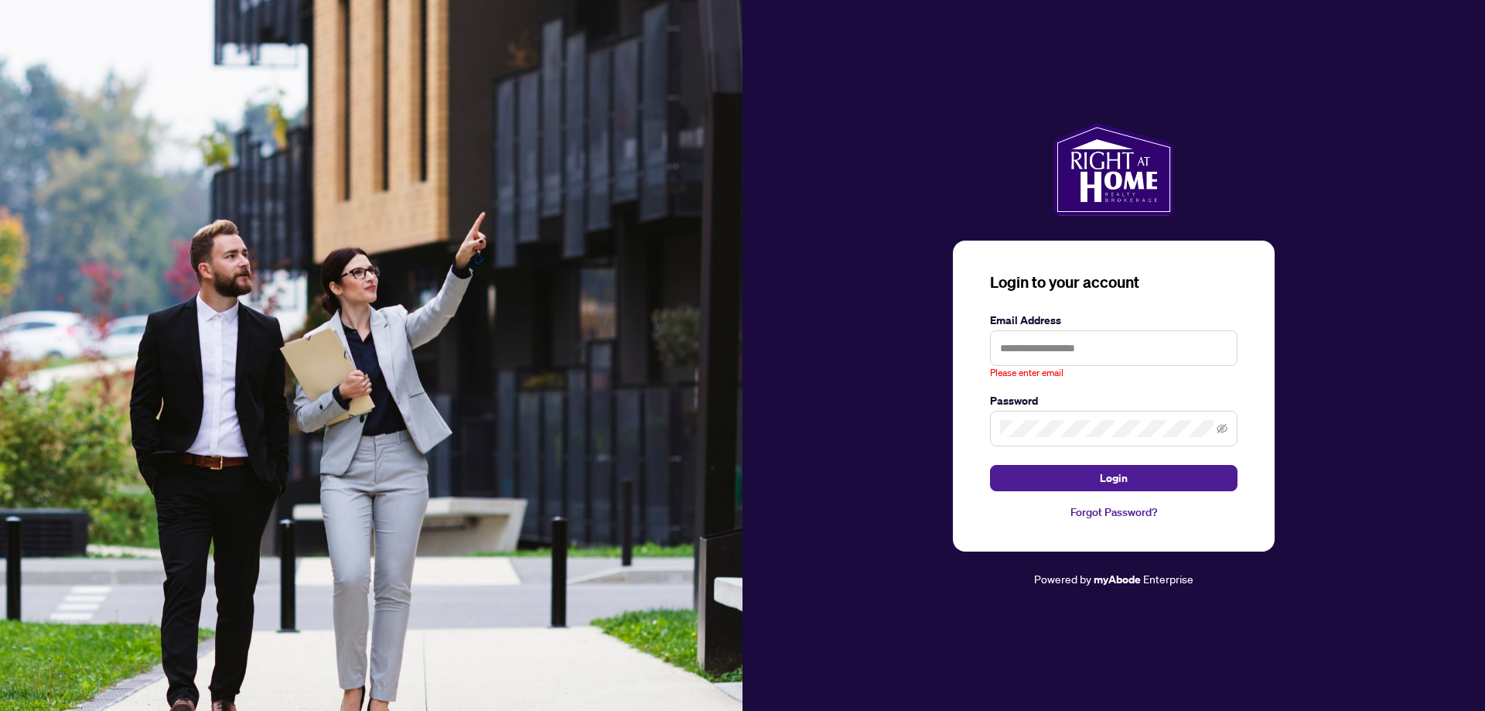
click at [905, 464] on div "Login to your account Email Address Please enter email Password Login Forgot Pa…" at bounding box center [1113, 356] width 742 height 466
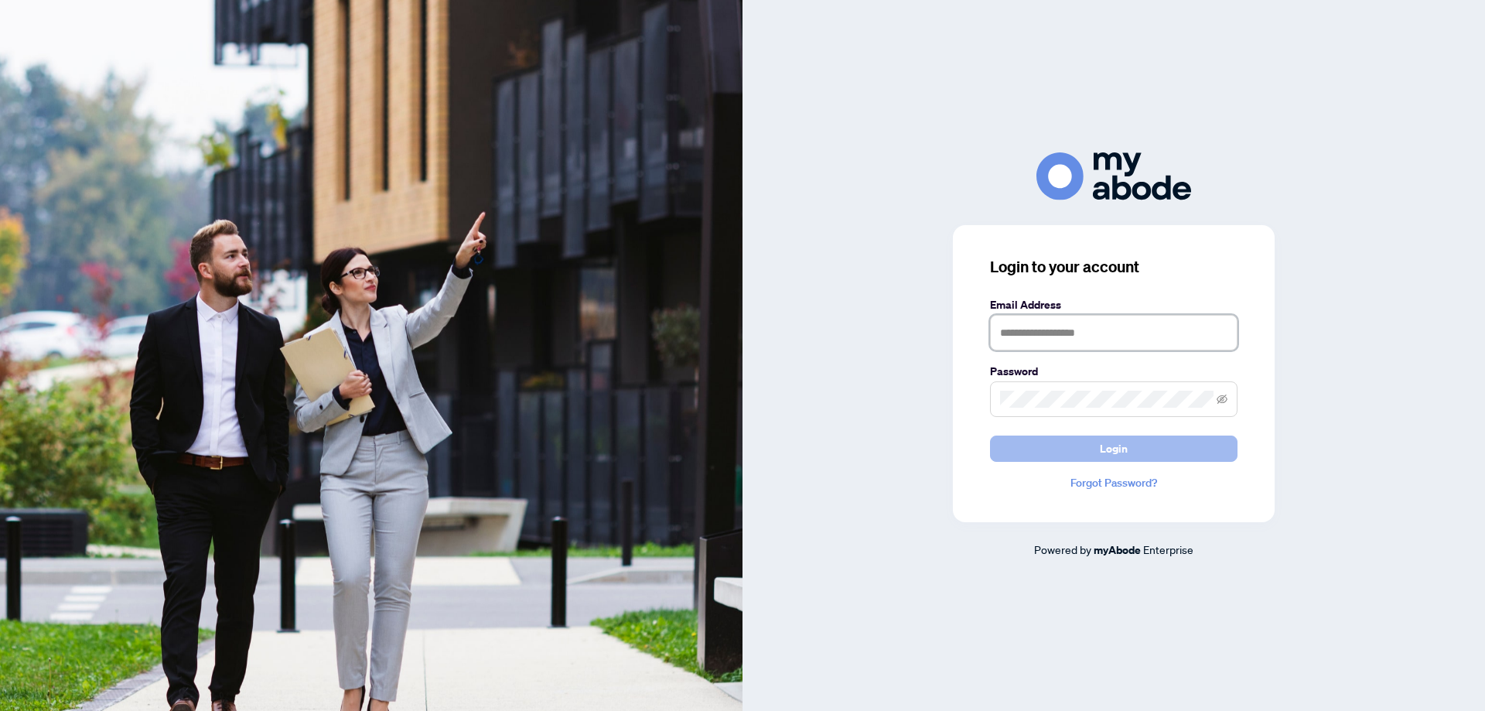
type input "**********"
click at [1025, 449] on button "Login" at bounding box center [1113, 448] width 247 height 26
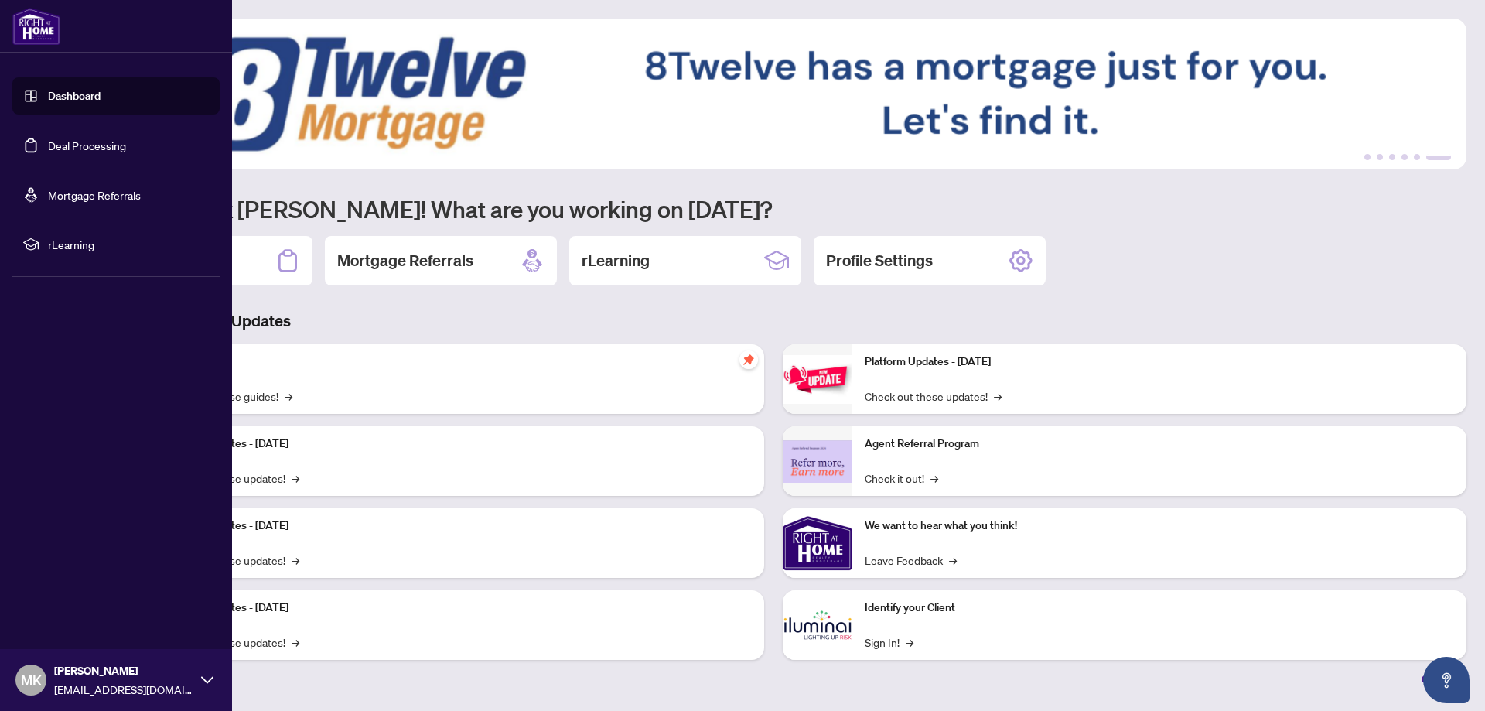
click at [48, 149] on link "Deal Processing" at bounding box center [87, 145] width 78 height 14
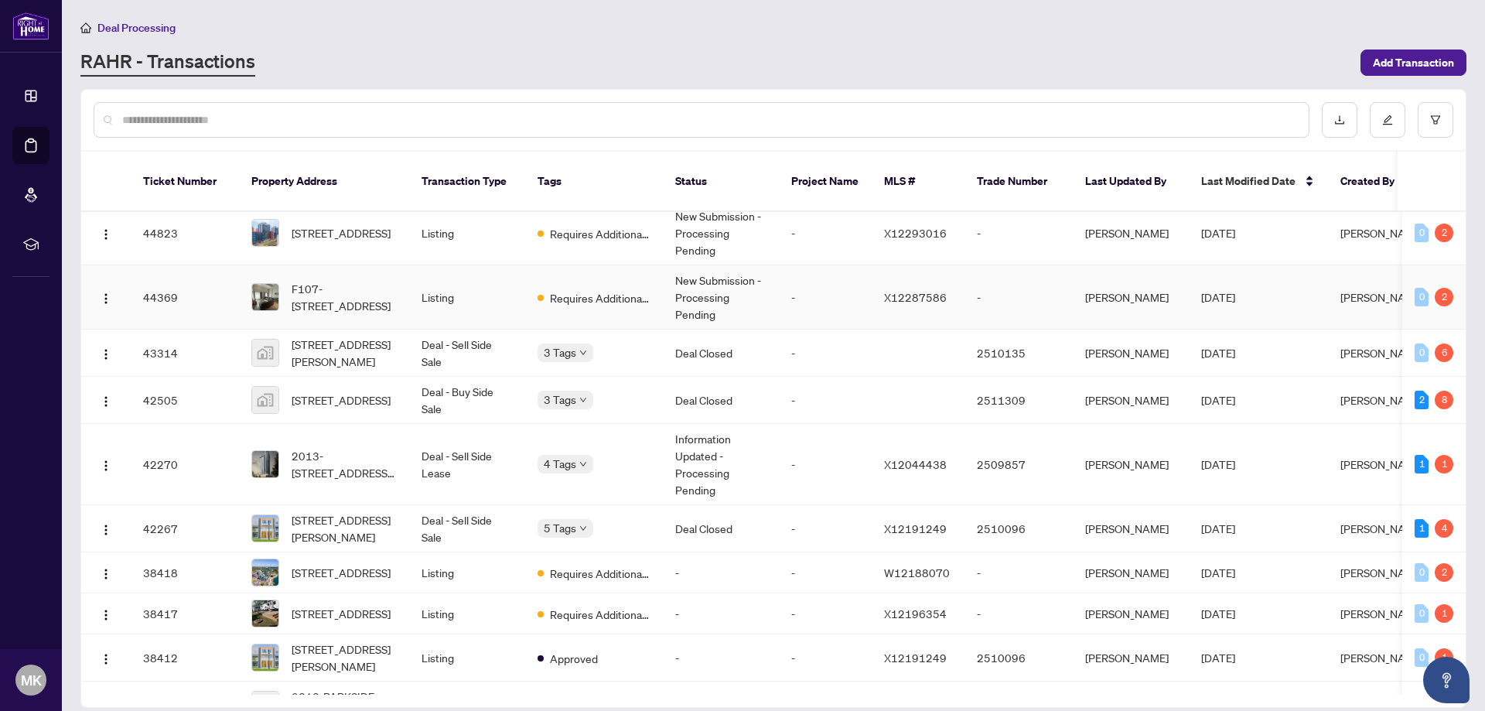
scroll to position [696, 0]
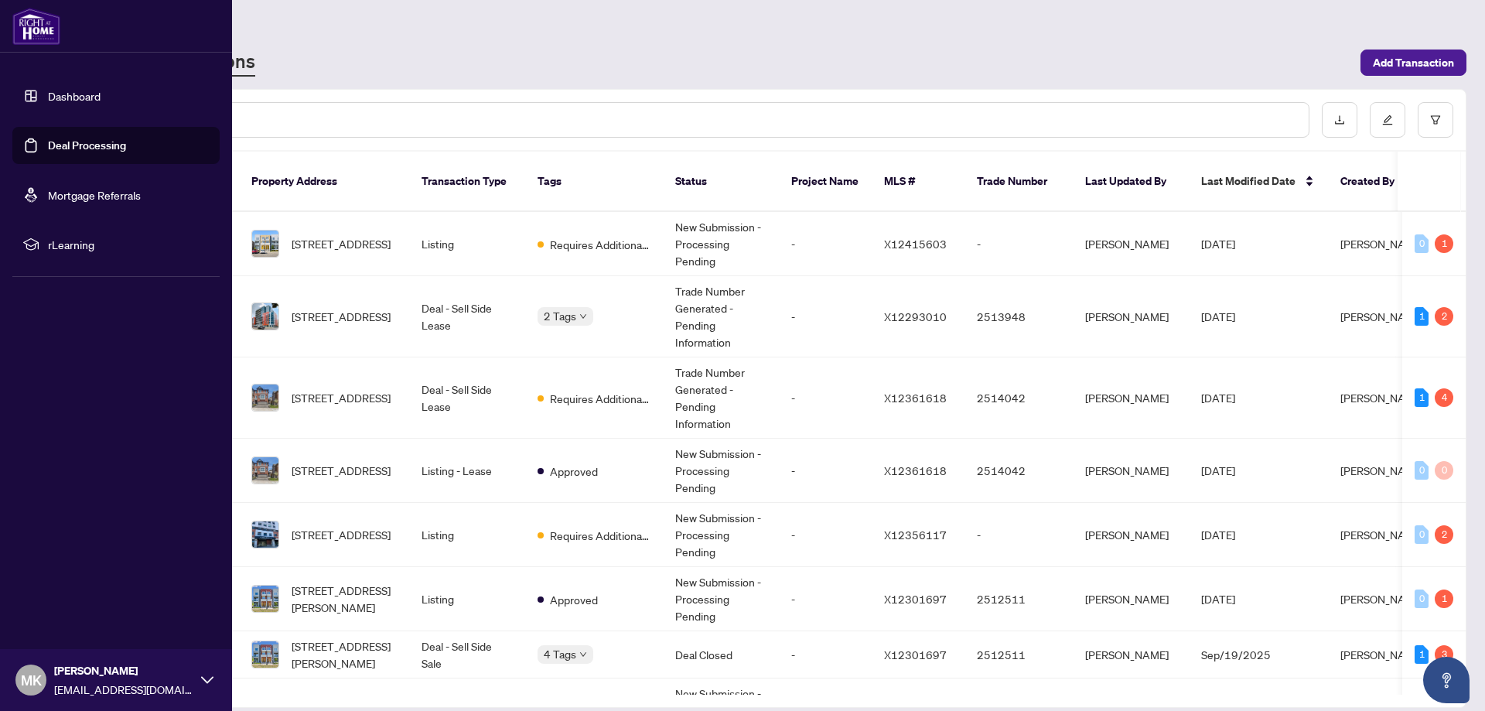
click at [58, 142] on link "Deal Processing" at bounding box center [87, 145] width 78 height 14
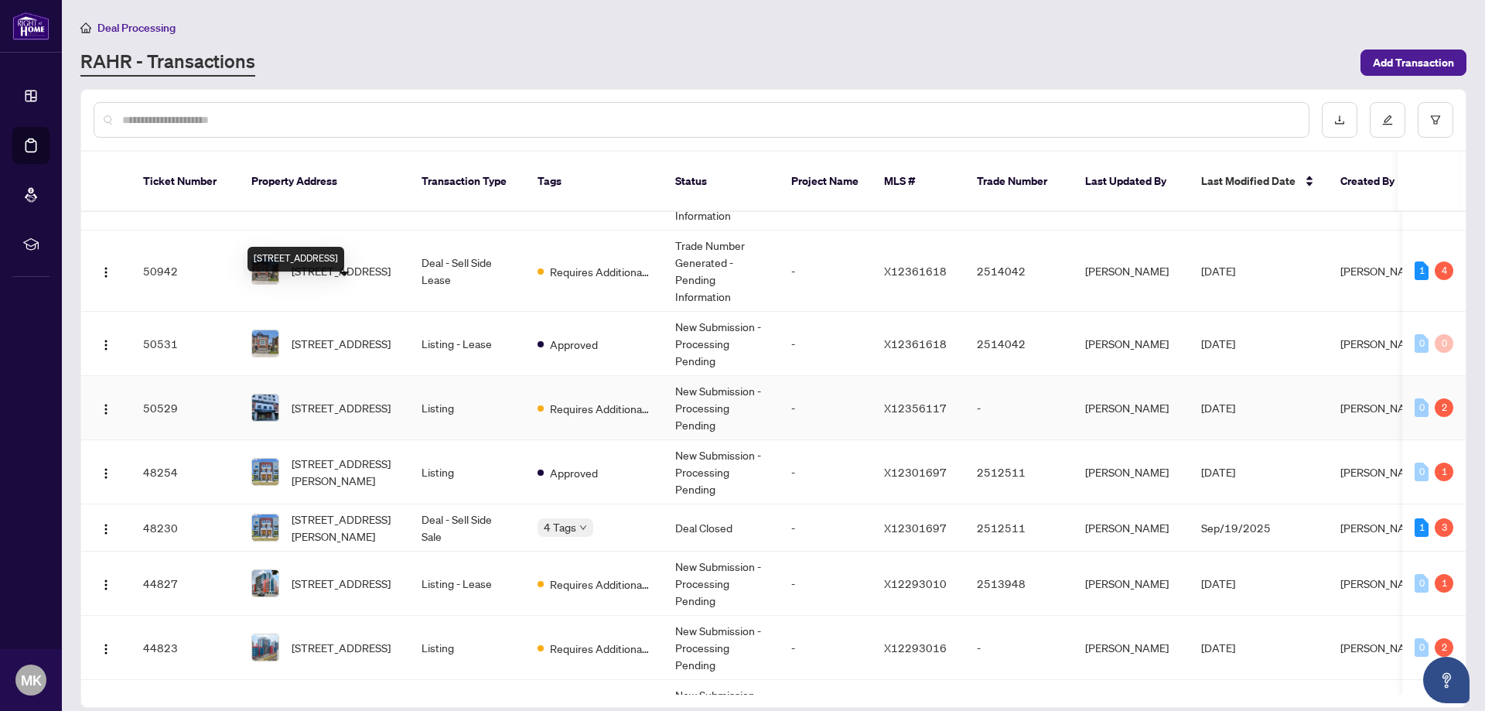
scroll to position [155, 0]
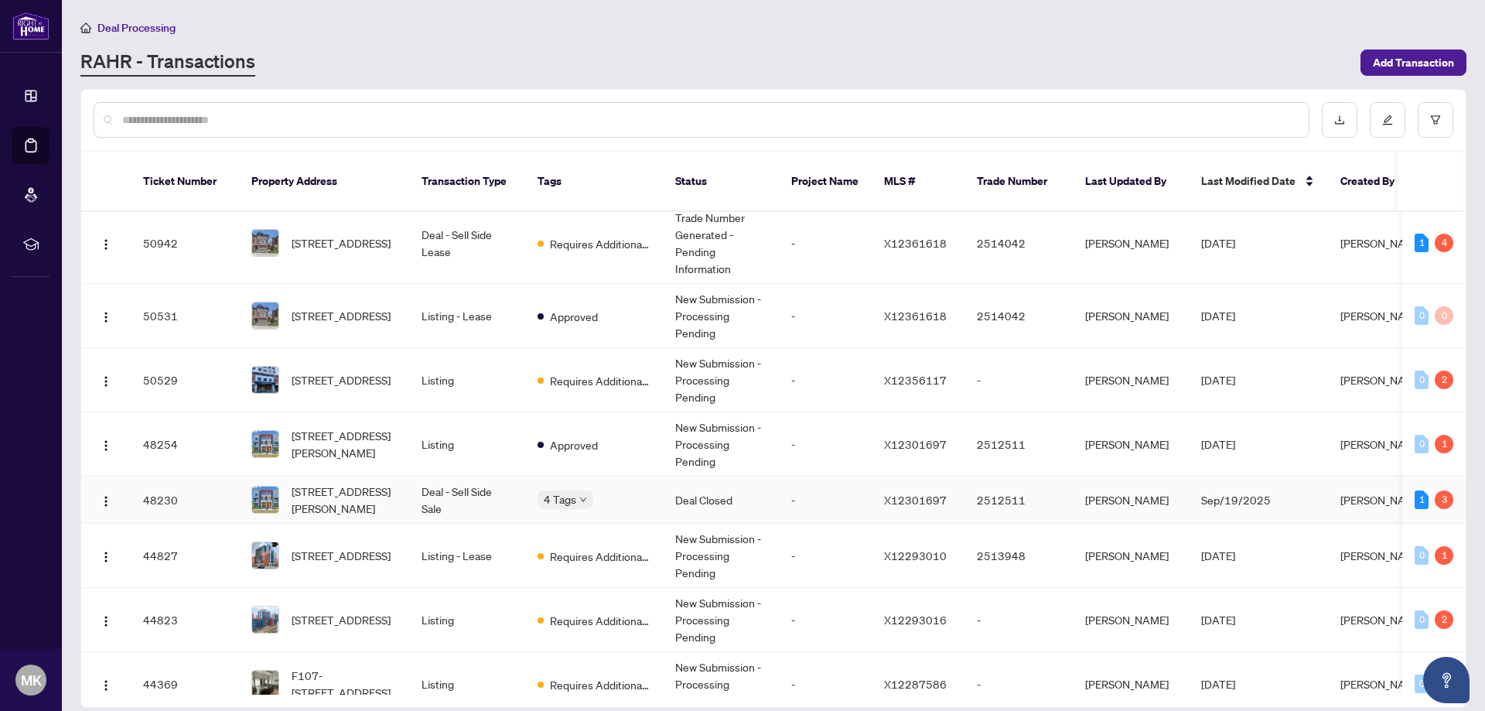
click at [327, 483] on span "[STREET_ADDRESS][PERSON_NAME]" at bounding box center [344, 500] width 105 height 34
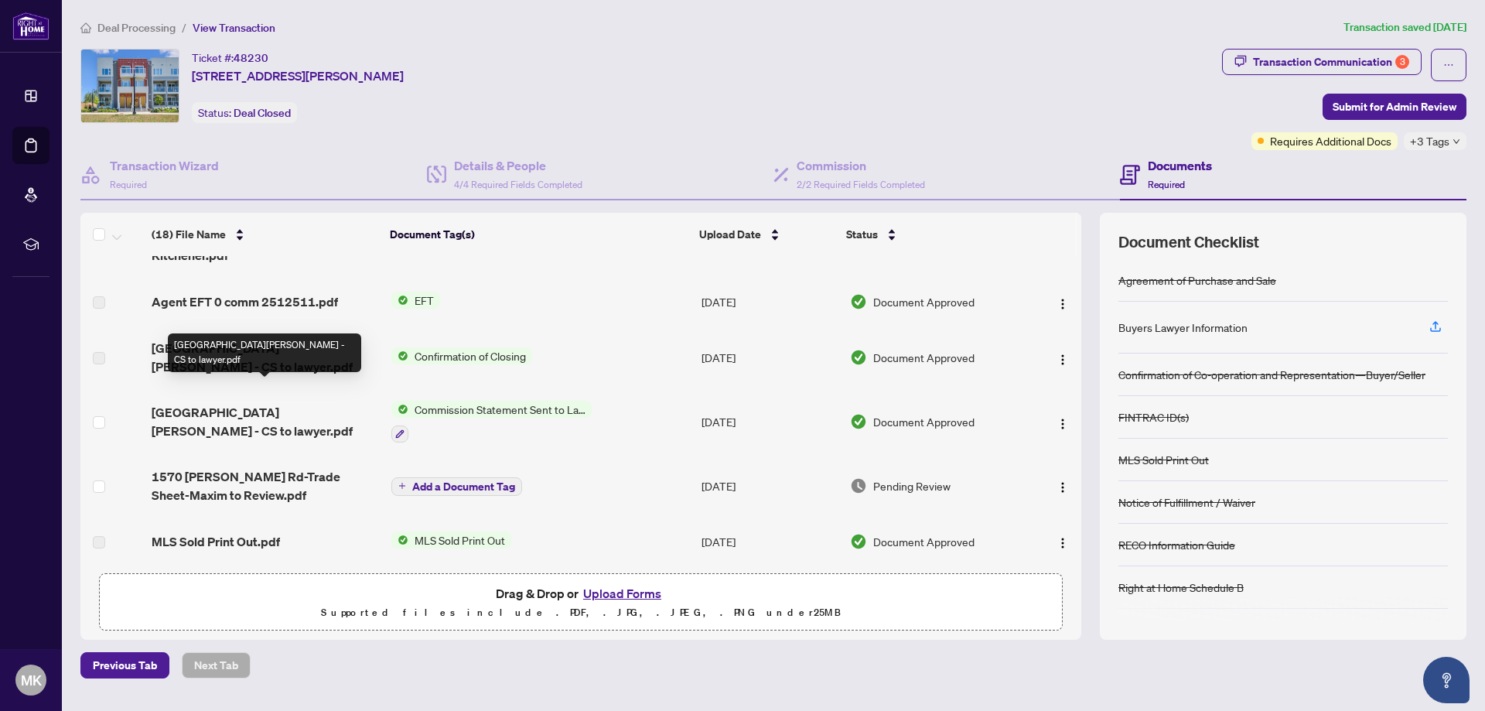
scroll to position [77, 0]
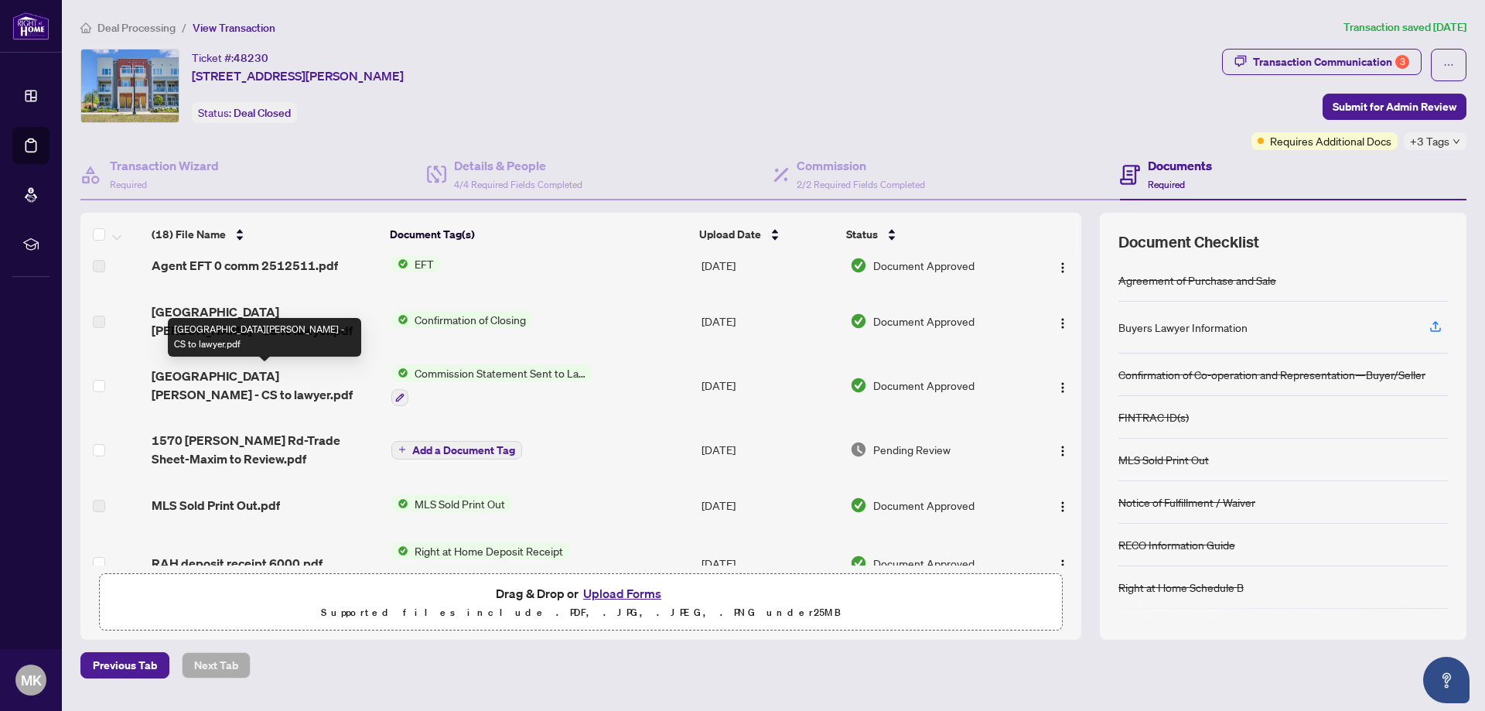
click at [284, 374] on span "[GEOGRAPHIC_DATA][PERSON_NAME] - CS to lawyer.pdf" at bounding box center [265, 385] width 227 height 37
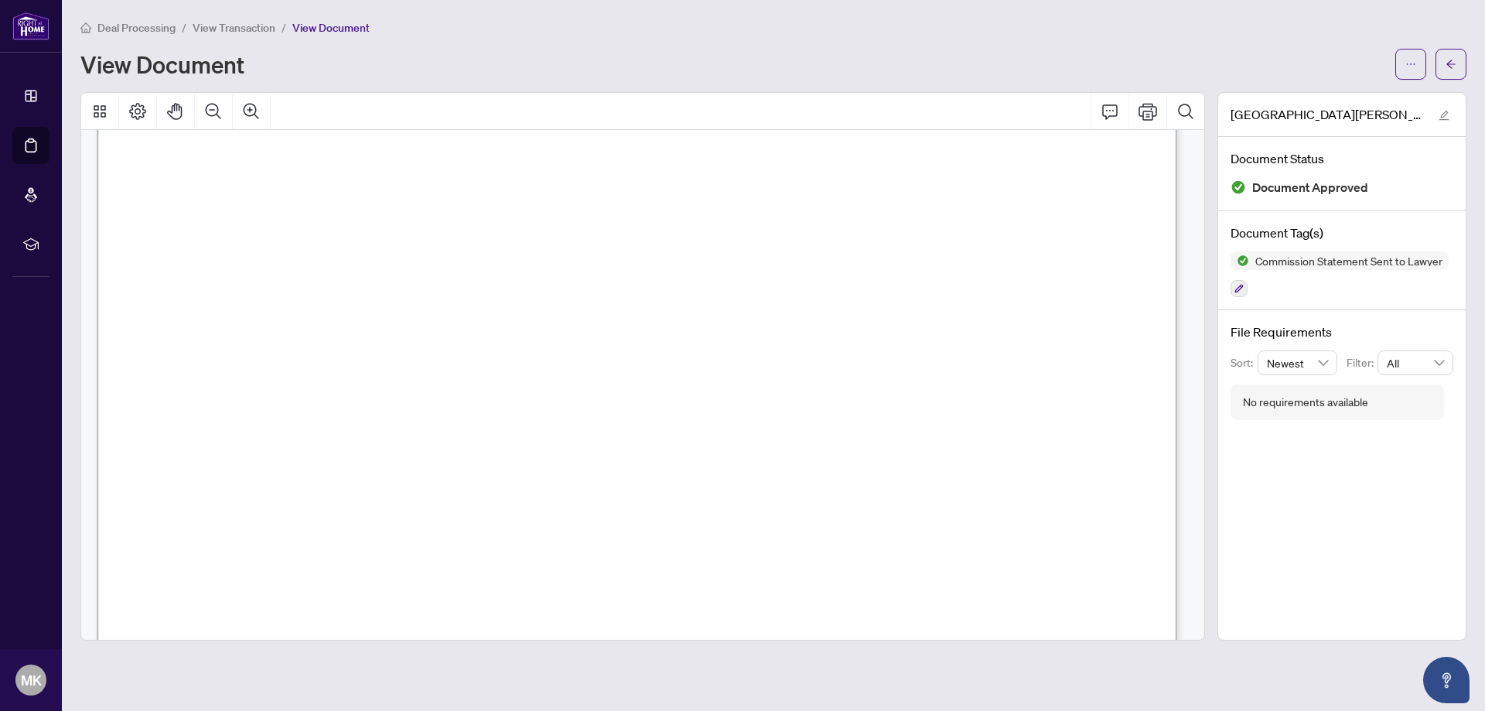
scroll to position [378, 0]
click at [1151, 107] on icon "Print" at bounding box center [1147, 111] width 19 height 17
